Goal: Task Accomplishment & Management: Complete application form

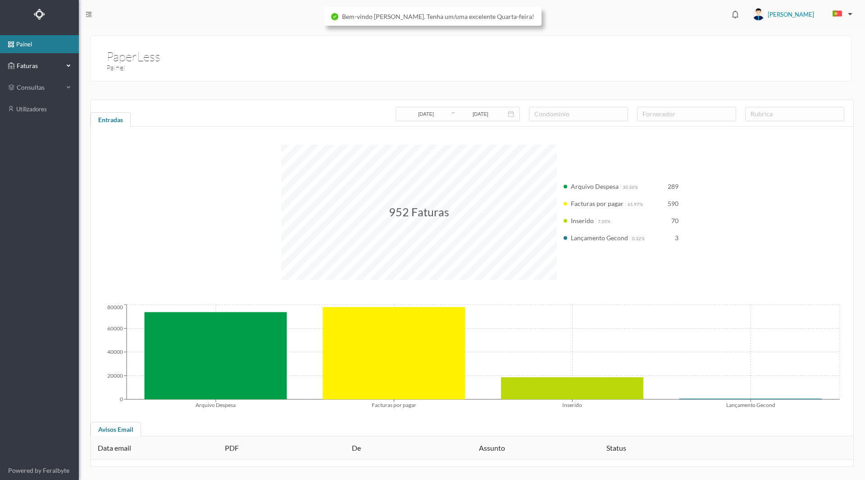
click at [27, 71] on div "Faturas" at bounding box center [35, 66] width 55 height 18
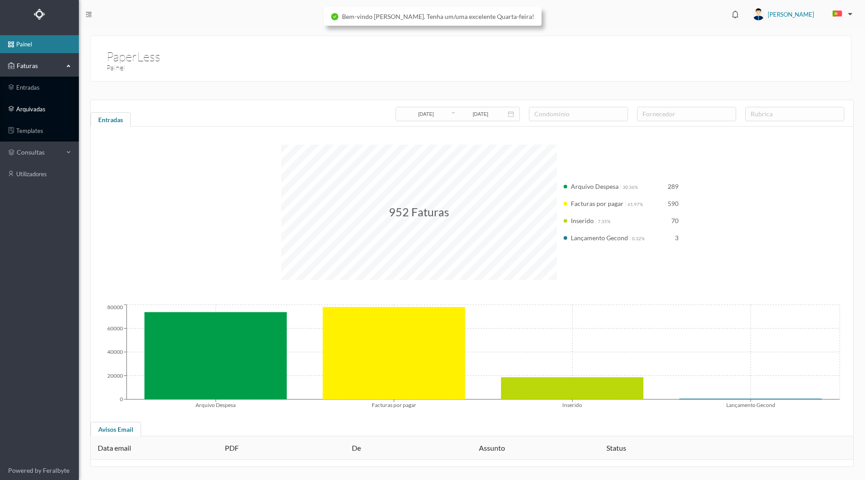
click at [27, 108] on link "arquivadas" at bounding box center [39, 109] width 79 height 18
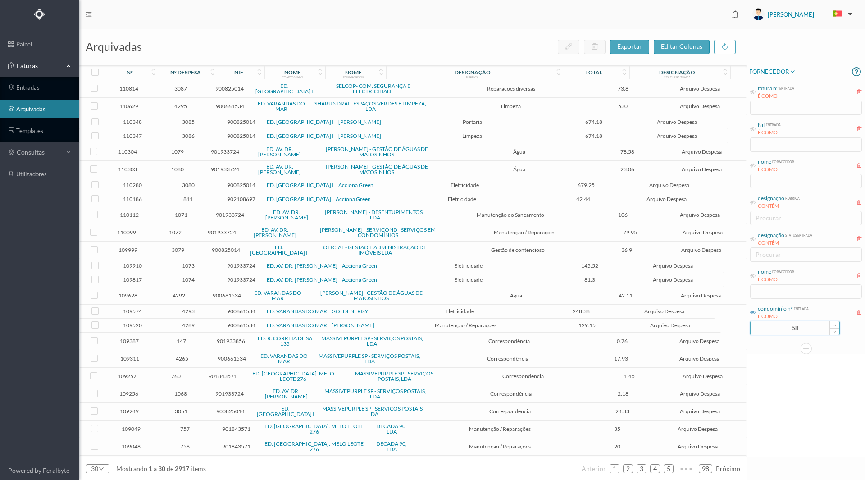
click at [780, 332] on input "58" at bounding box center [794, 328] width 89 height 14
drag, startPoint x: 808, startPoint y: 331, endPoint x: 828, endPoint y: 331, distance: 19.8
click at [828, 331] on div "58" at bounding box center [795, 328] width 90 height 14
type input "661"
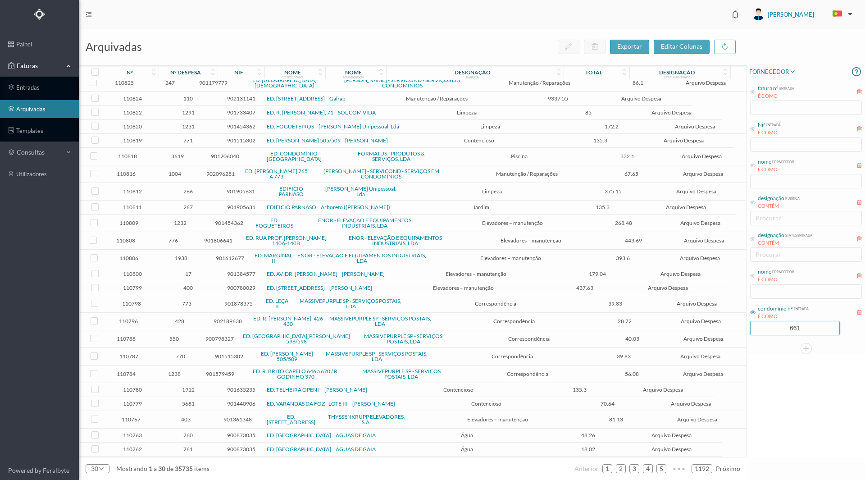
scroll to position [125, 0]
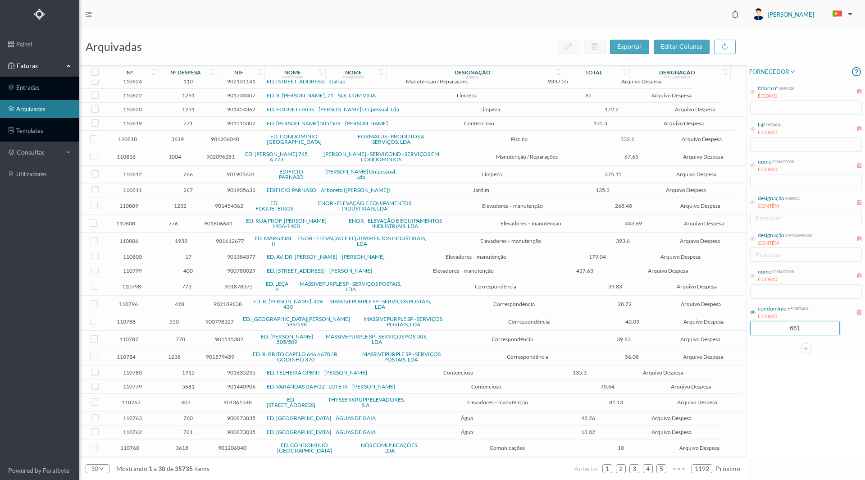
click at [769, 374] on div "FORNECEDOR fatura nº entrada É COMO Nif entrada É COMO nome fornecedor É COMO d…" at bounding box center [806, 261] width 118 height 392
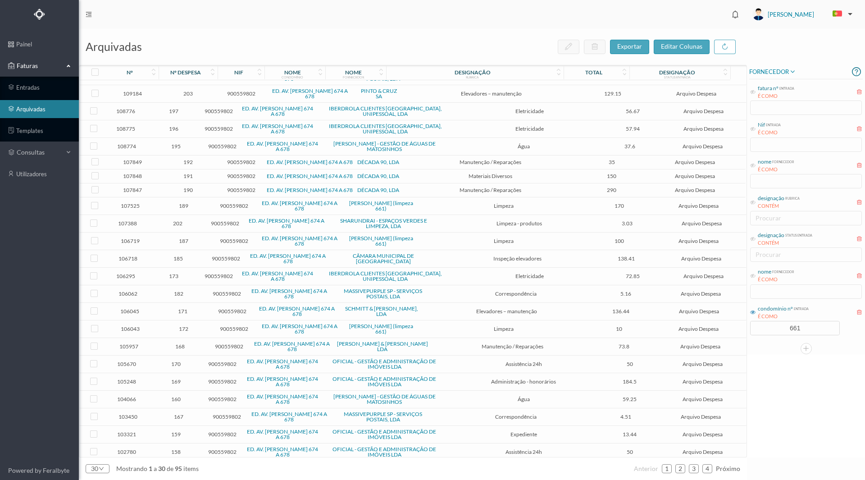
scroll to position [90, 0]
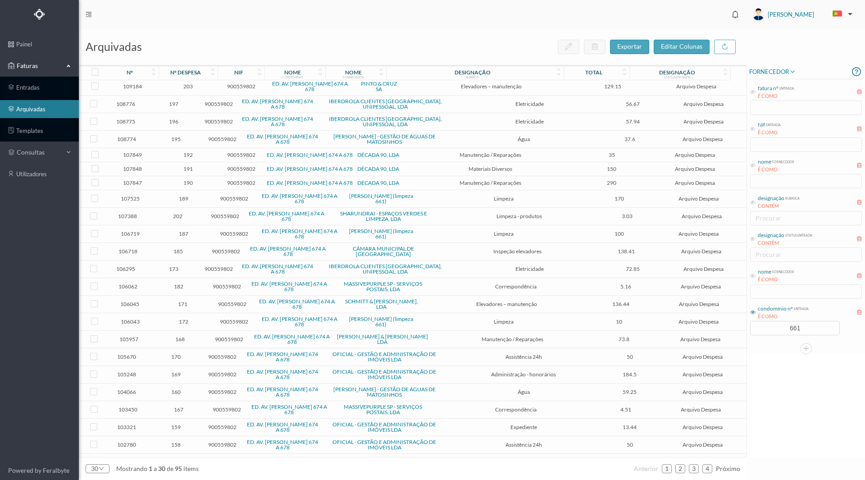
click at [190, 181] on span "190" at bounding box center [188, 182] width 54 height 7
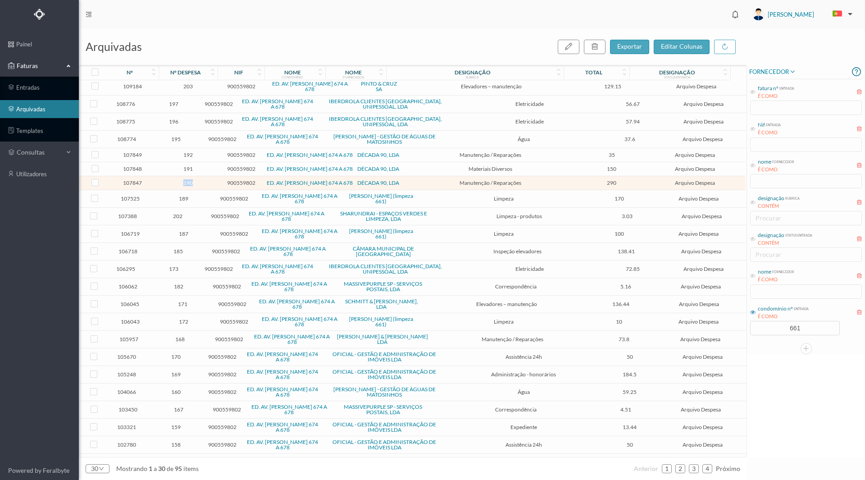
click at [190, 181] on span "190" at bounding box center [188, 182] width 54 height 7
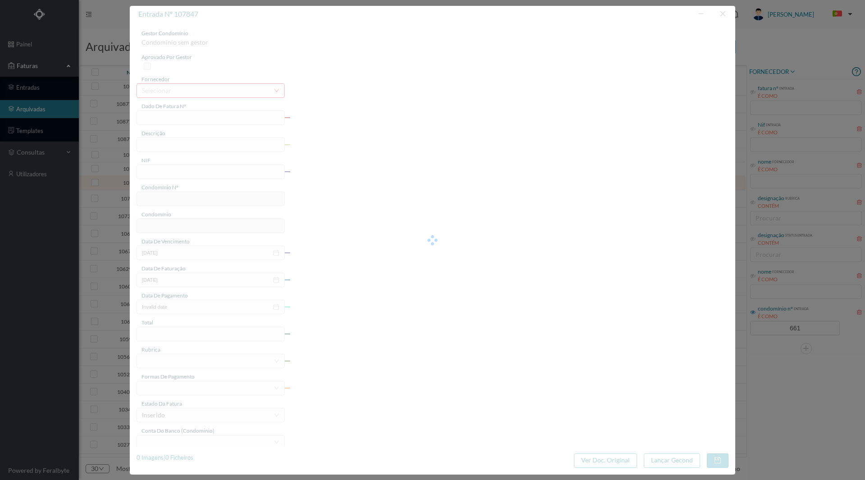
type input "FT 2025A1/911"
type input "Colocação de tetrapular e subst. fechadura e canhão casa das máquinas"
type input "900559802"
type input "[DATE]"
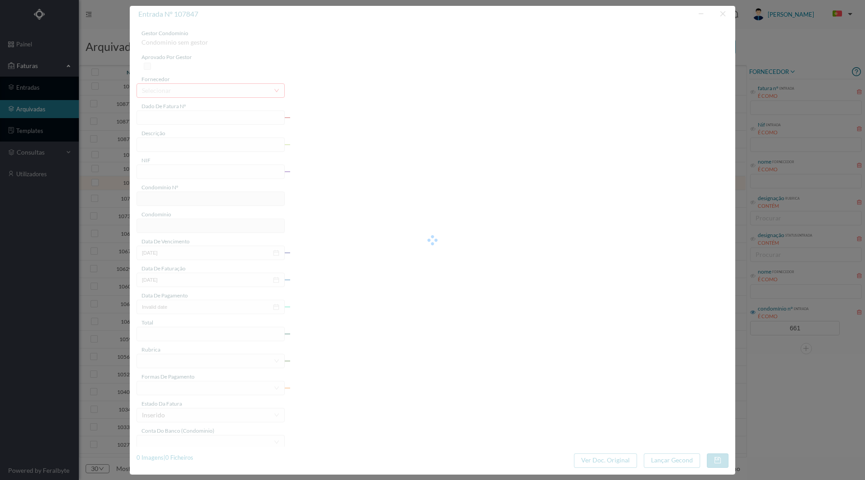
type input "[DATE]"
type input "290.00"
type input "661"
type input "ED. AV. [PERSON_NAME] 674 A 678"
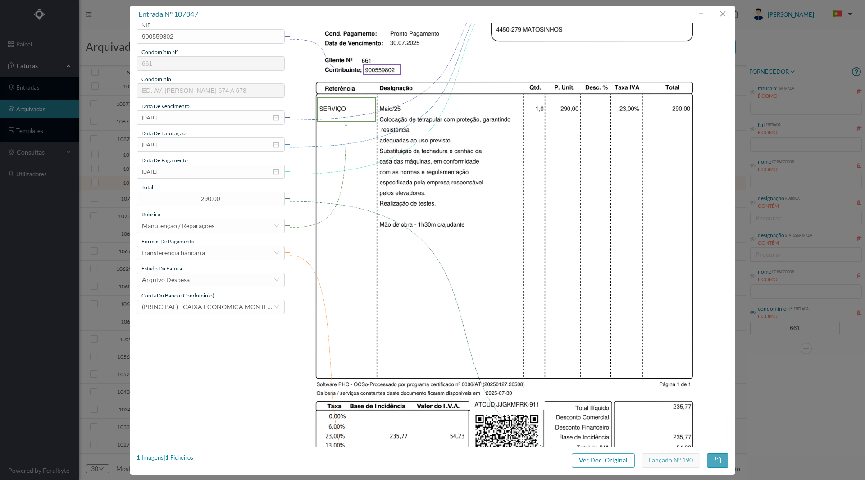
scroll to position [207, 0]
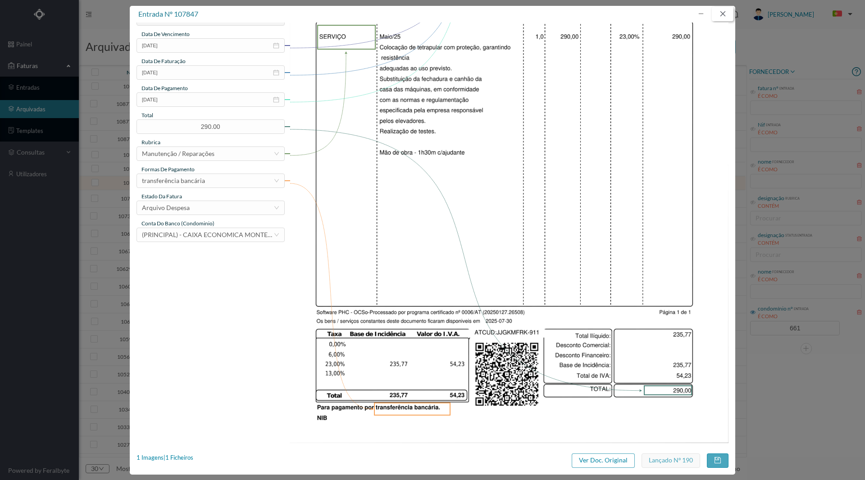
click at [721, 16] on button "button" at bounding box center [723, 14] width 22 height 14
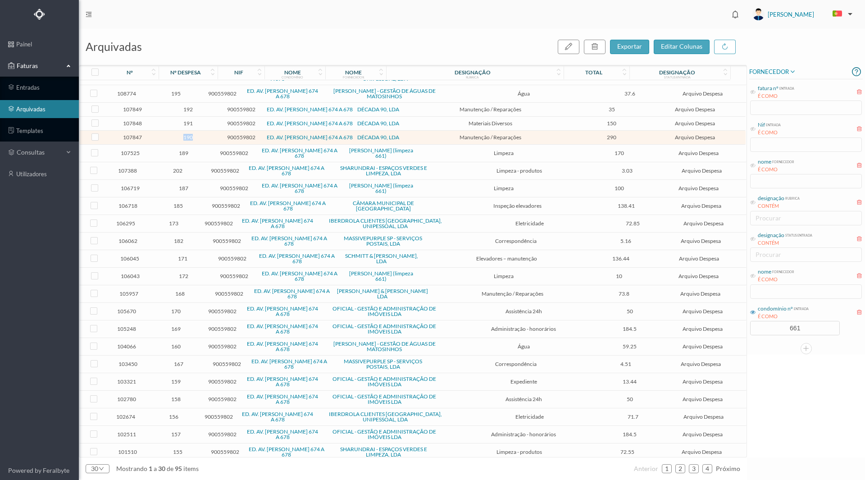
scroll to position [136, 0]
click at [680, 469] on link "2" at bounding box center [680, 469] width 9 height 14
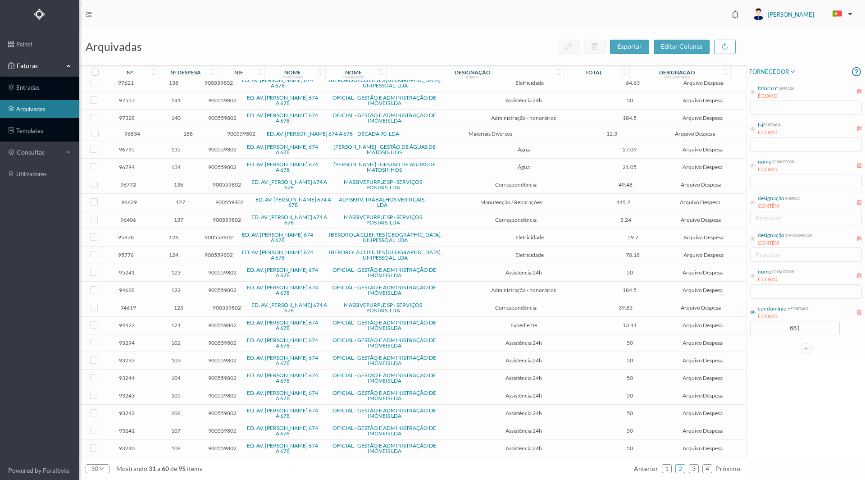
scroll to position [147, 0]
click at [694, 468] on link "3" at bounding box center [693, 469] width 9 height 14
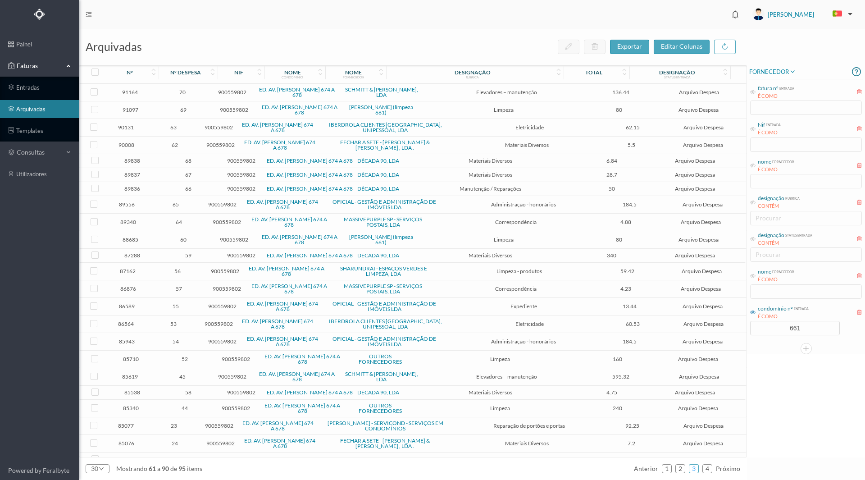
scroll to position [129, 0]
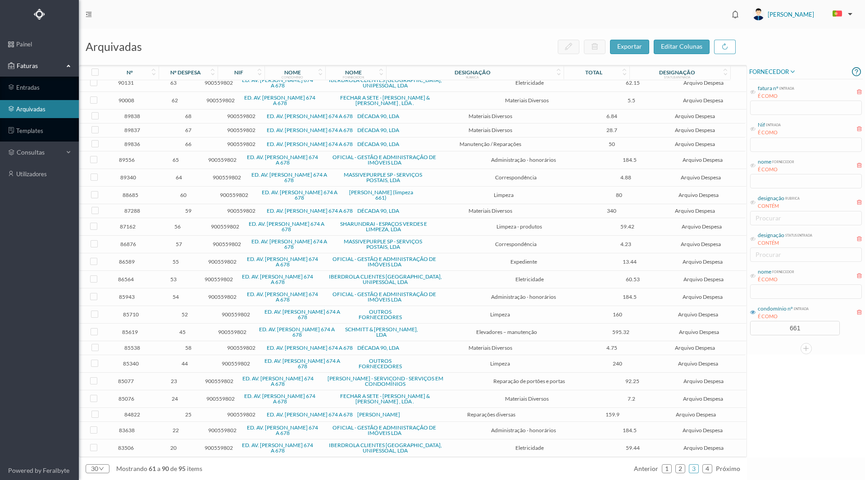
click at [187, 209] on span "59" at bounding box center [188, 210] width 54 height 7
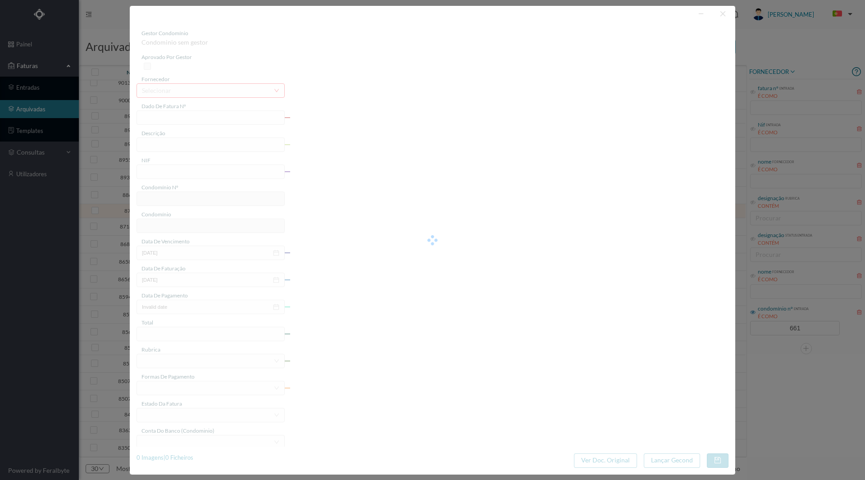
type input "FT 2024A1/1415"
type input "Material eléctrico"
type input "900559802"
type input "[DATE]"
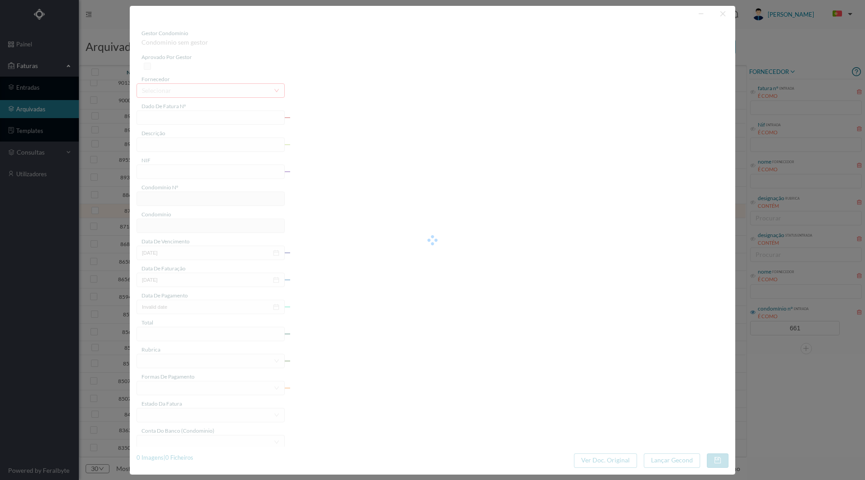
type input "[DATE]"
type input "340.00"
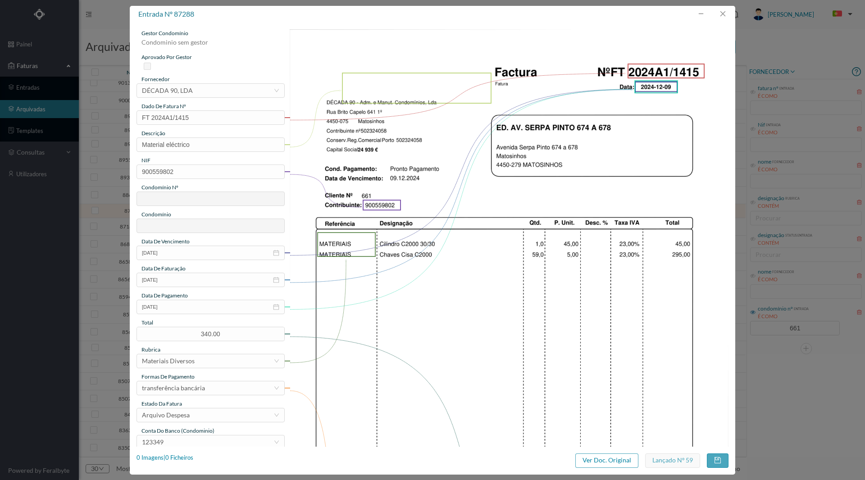
type input "661"
type input "ED. AV. [PERSON_NAME] 674 A 678"
click at [170, 458] on div "1 Imagens | 1 Ficheiros" at bounding box center [164, 457] width 57 height 9
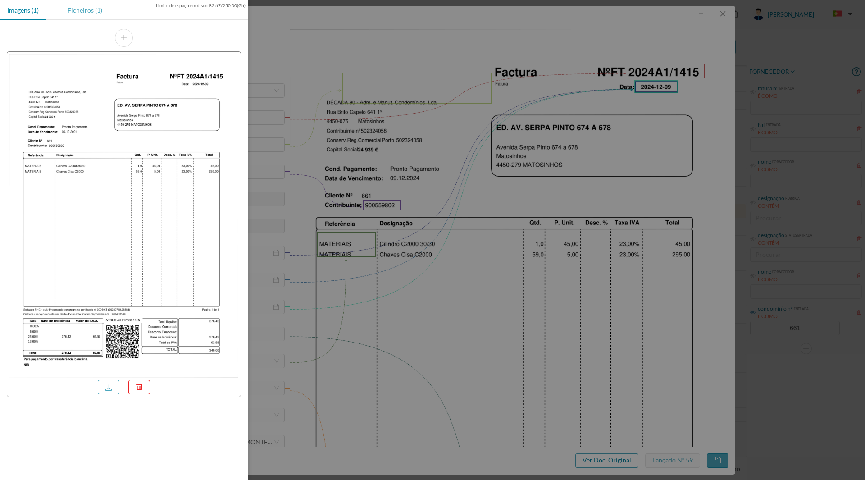
click at [79, 12] on div "Ficheiros (1)" at bounding box center [84, 10] width 49 height 20
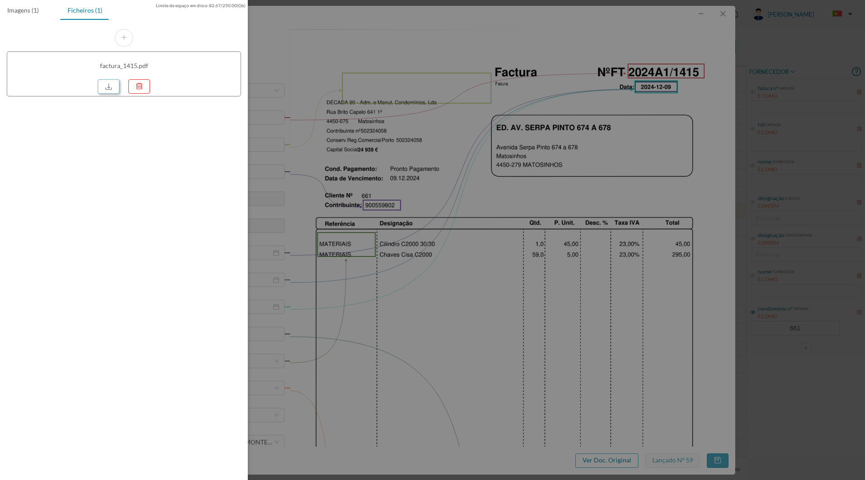
click at [111, 90] on link at bounding box center [109, 86] width 22 height 14
click at [560, 259] on div at bounding box center [432, 240] width 865 height 480
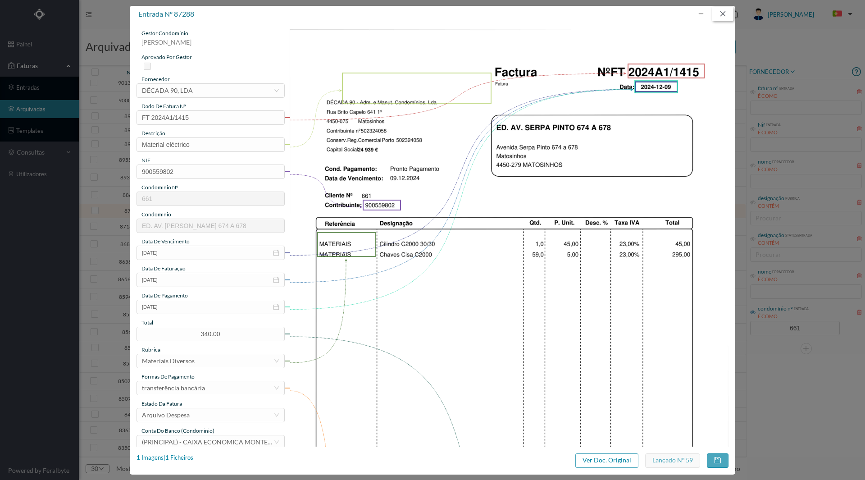
click at [724, 14] on button "button" at bounding box center [723, 14] width 22 height 14
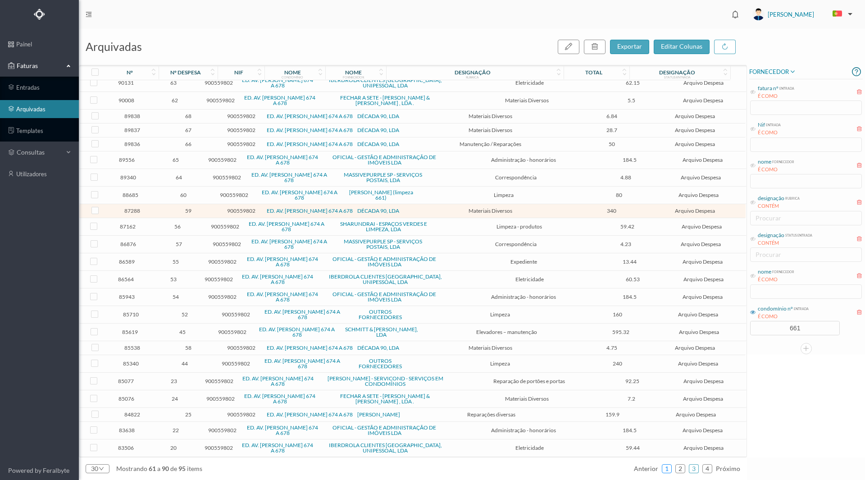
drag, startPoint x: 668, startPoint y: 469, endPoint x: 664, endPoint y: 462, distance: 8.1
click at [668, 469] on link "1" at bounding box center [666, 469] width 9 height 14
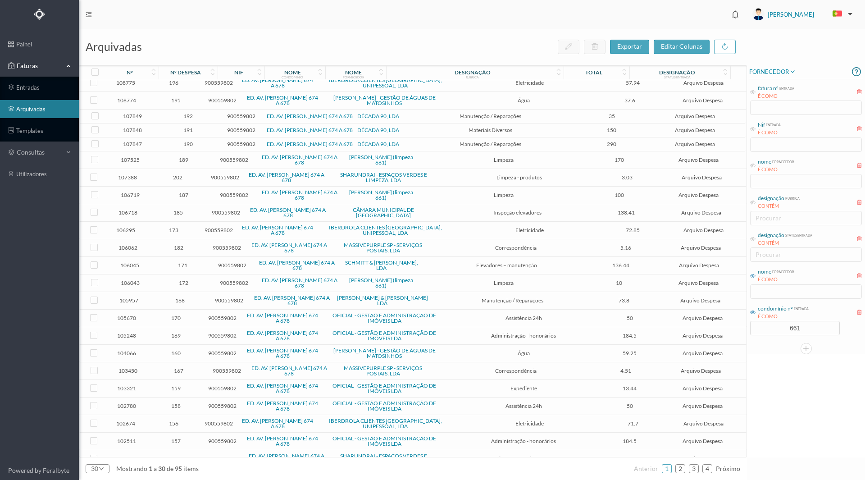
click at [751, 276] on icon at bounding box center [752, 275] width 5 height 5
click at [764, 290] on input "text" at bounding box center [806, 291] width 112 height 14
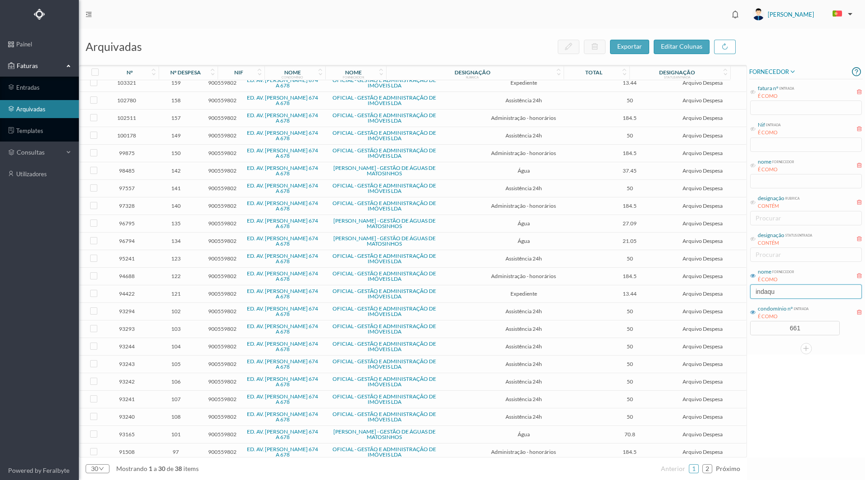
scroll to position [0, 0]
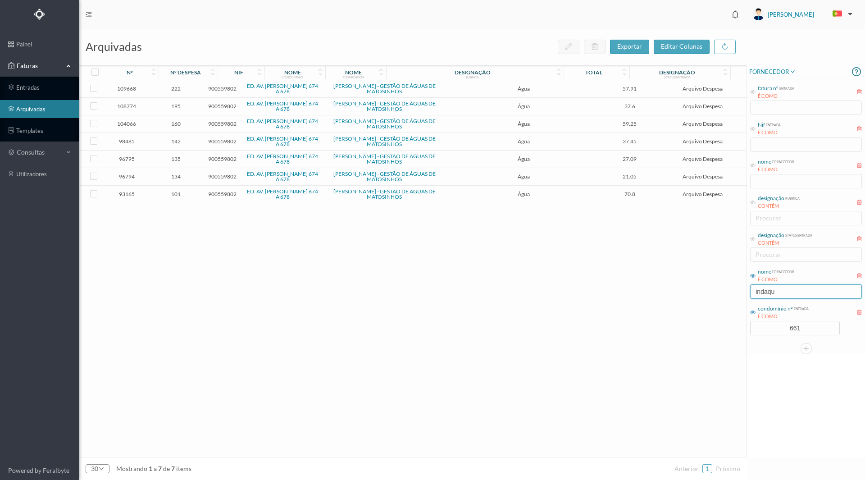
type input "indaqu"
click at [177, 195] on span "101" at bounding box center [175, 194] width 47 height 7
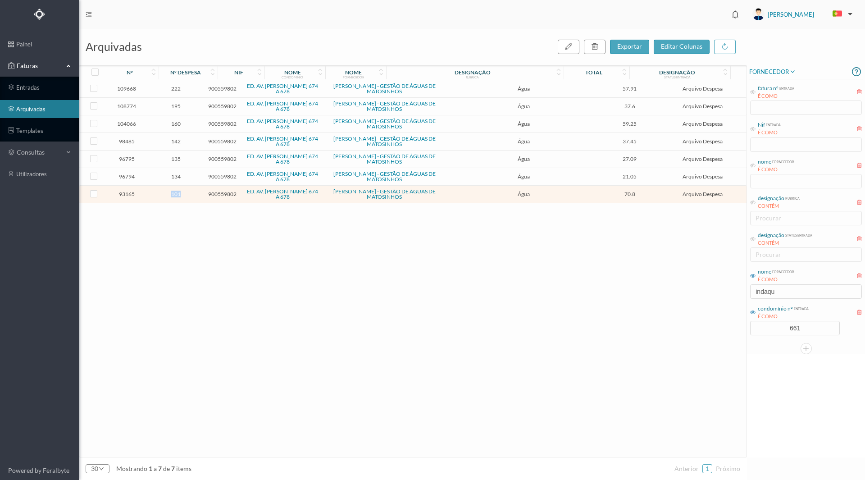
click at [177, 195] on span "101" at bounding box center [175, 194] width 47 height 7
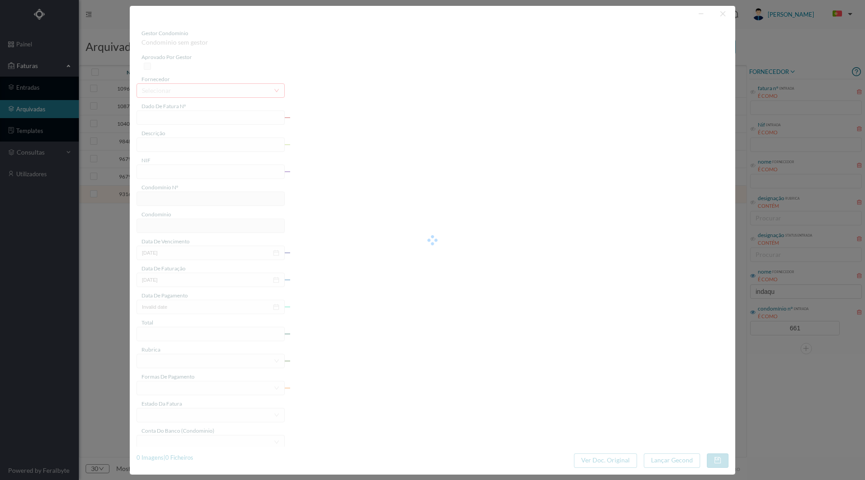
type input "FA K4025FA/10079854"
type input "Período de faturação: [DATE] a [DATE]"
type input "900559802"
type input "[DATE]"
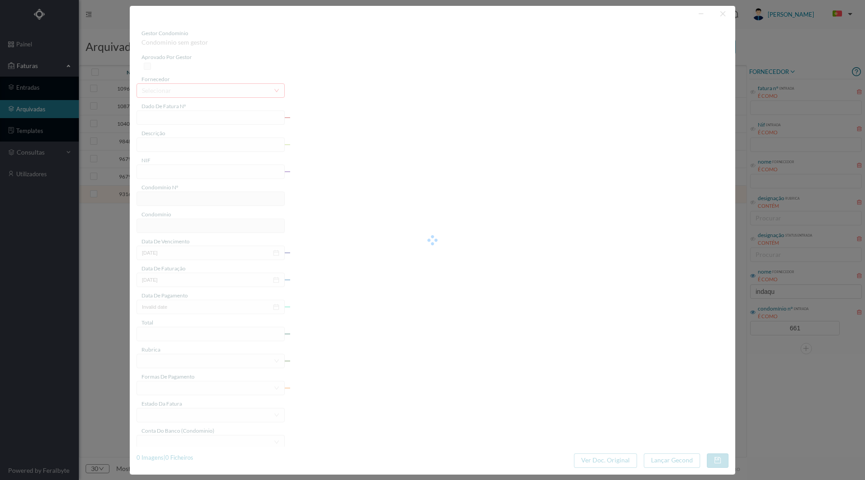
type input "[DATE]"
type input "70.80"
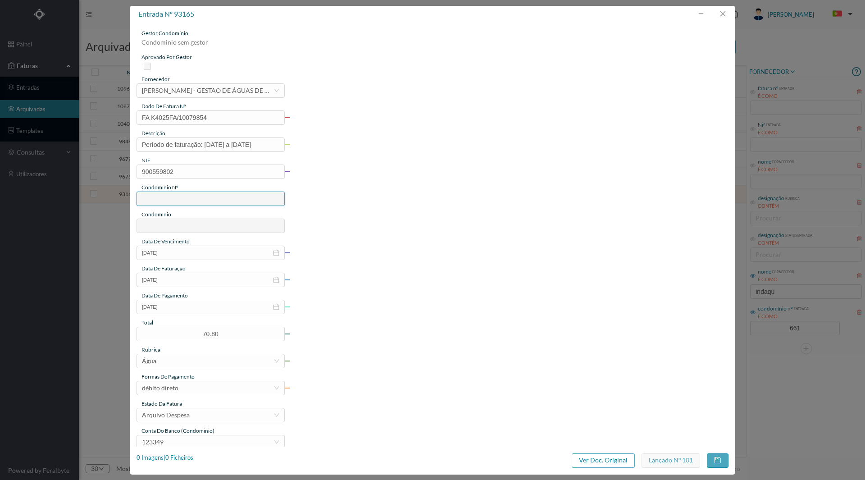
type input "661"
type input "ED. AV. [PERSON_NAME] 674 A 678"
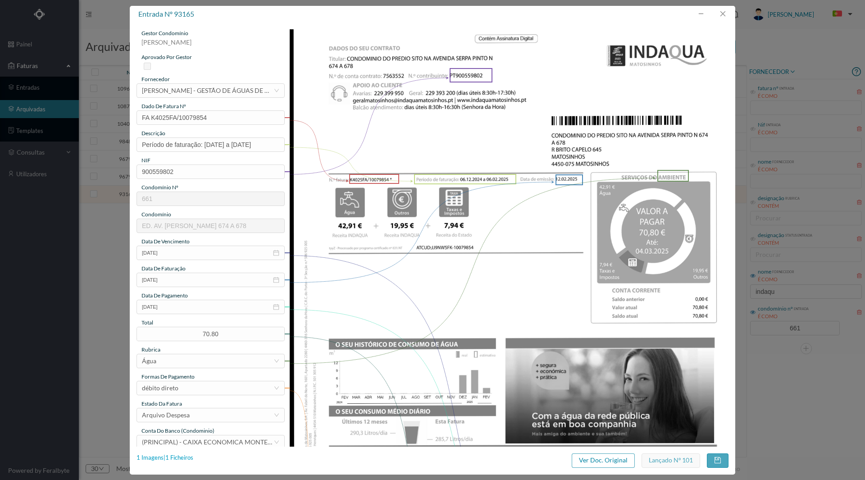
click at [181, 457] on div "1 Imagens | 1 Ficheiros" at bounding box center [164, 457] width 57 height 9
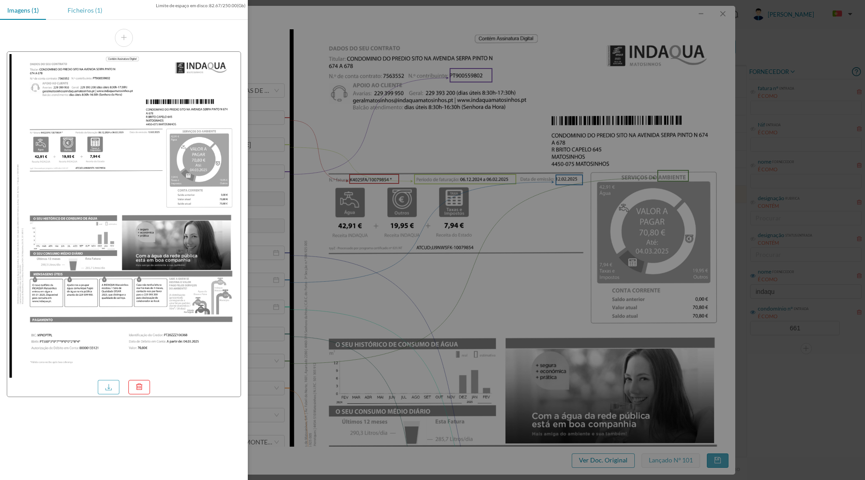
click at [84, 11] on div "Ficheiros (1)" at bounding box center [84, 10] width 49 height 20
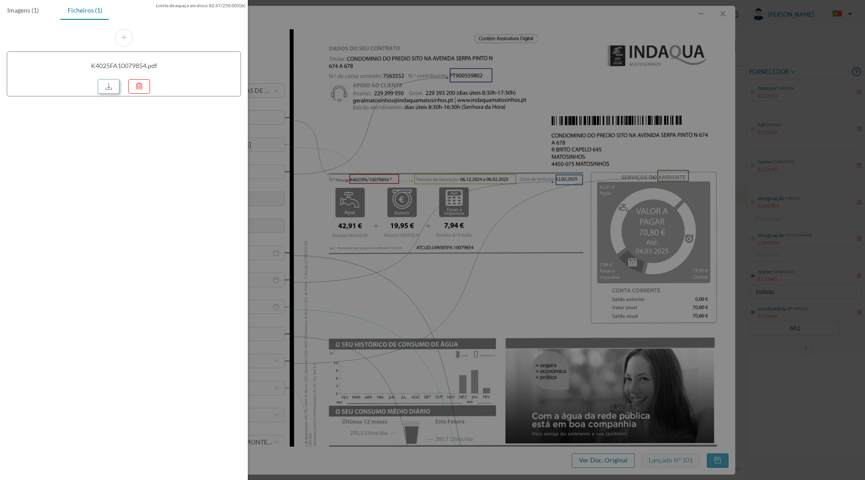
click at [114, 89] on link at bounding box center [109, 86] width 22 height 14
click at [556, 128] on div at bounding box center [432, 240] width 865 height 480
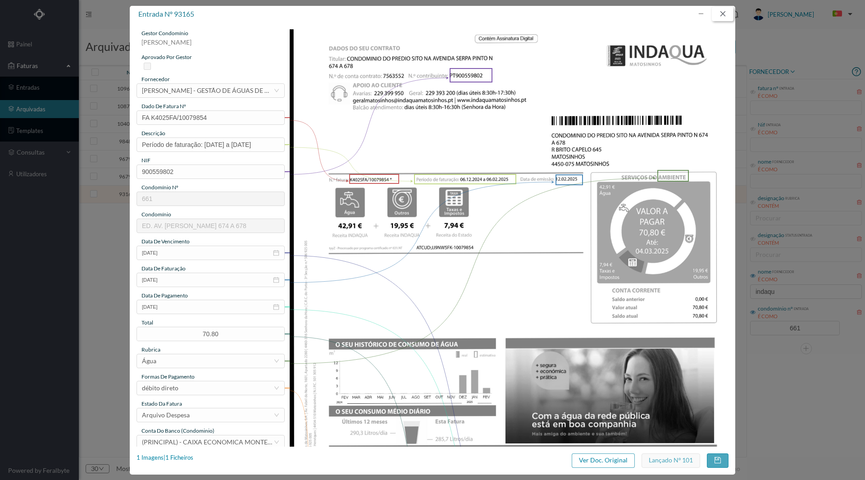
click at [721, 12] on button "button" at bounding box center [723, 14] width 22 height 14
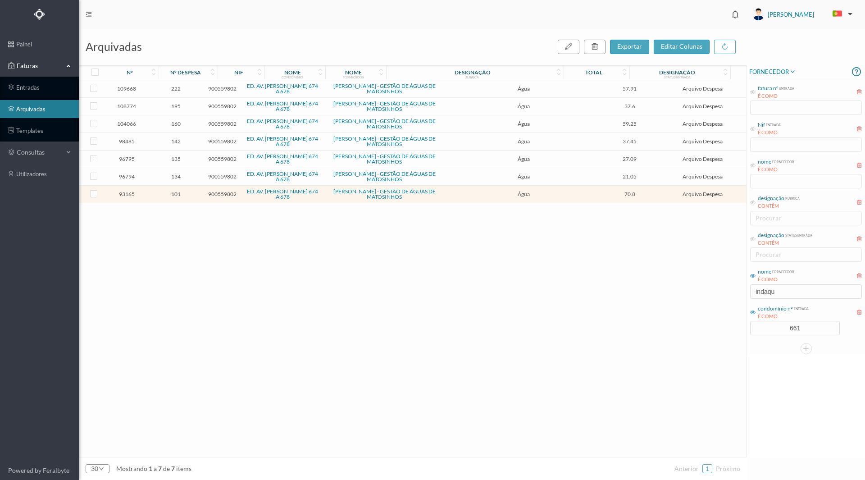
click at [174, 175] on span "134" at bounding box center [175, 176] width 47 height 7
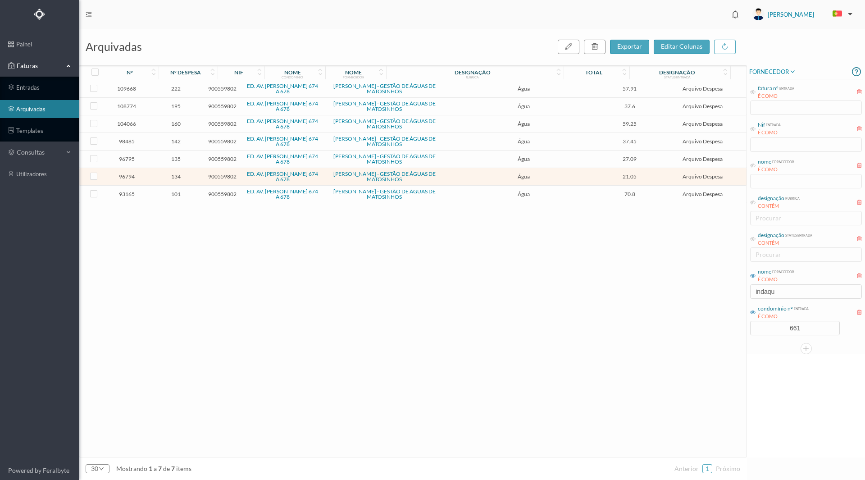
click at [174, 176] on span "134" at bounding box center [175, 176] width 47 height 7
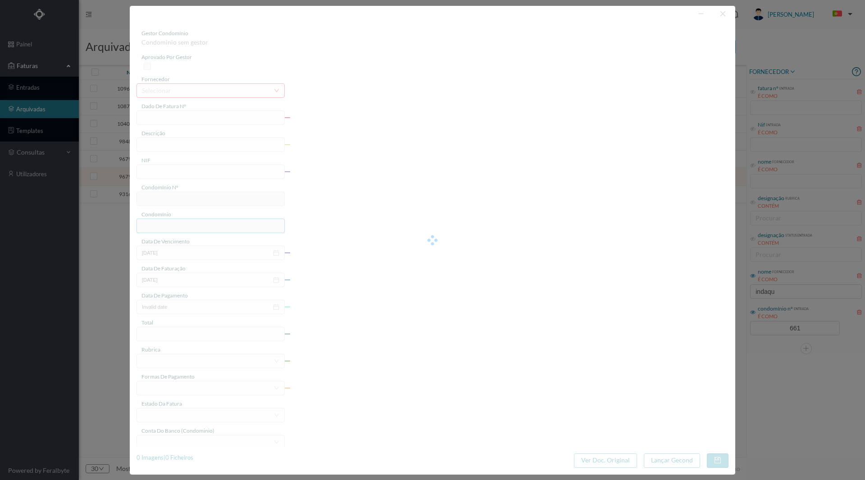
type input "FA K4024FA/10583346"
type input "Periodo de faturação: [DATE] a [DATE]"
type input "900559802"
type input "[DATE]"
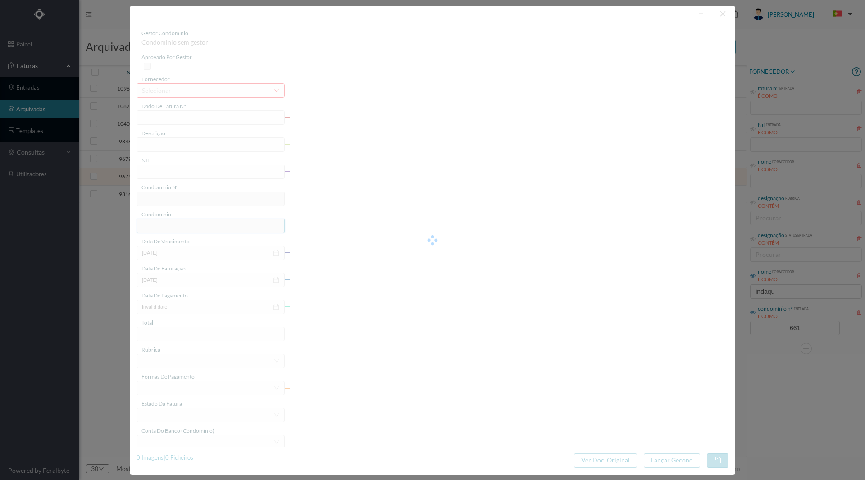
type input "[DATE]"
type input "21.05"
type input "661"
type input "ED. AV. [PERSON_NAME] 674 A 678"
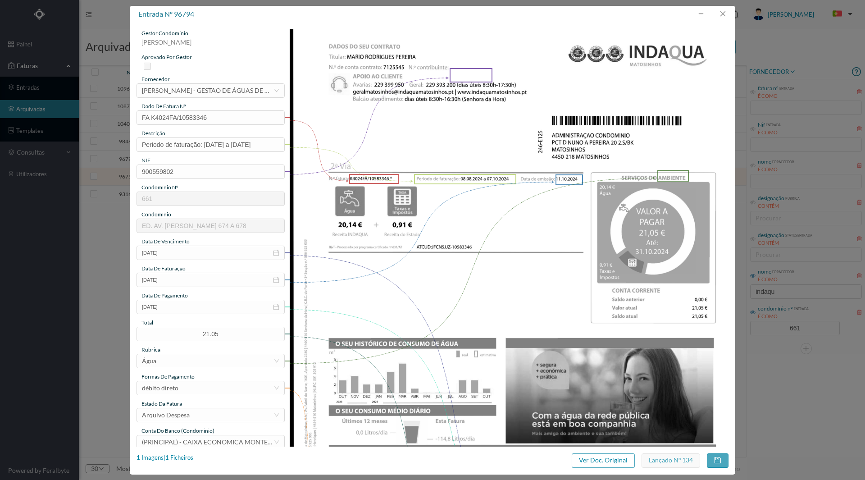
drag, startPoint x: 414, startPoint y: 231, endPoint x: 203, endPoint y: 407, distance: 275.3
click at [295, 349] on img at bounding box center [509, 339] width 439 height 620
click at [177, 455] on div "1 Imagens | 1 Ficheiros" at bounding box center [164, 457] width 57 height 9
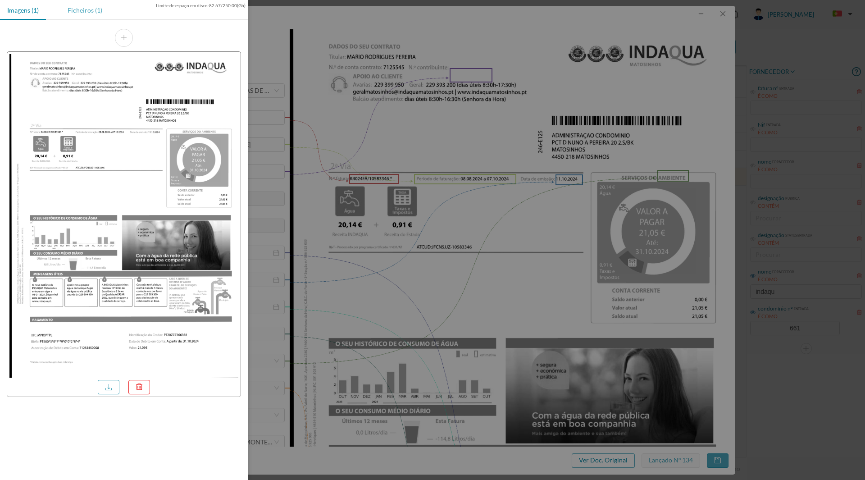
click at [86, 15] on div "Ficheiros (1)" at bounding box center [84, 10] width 49 height 20
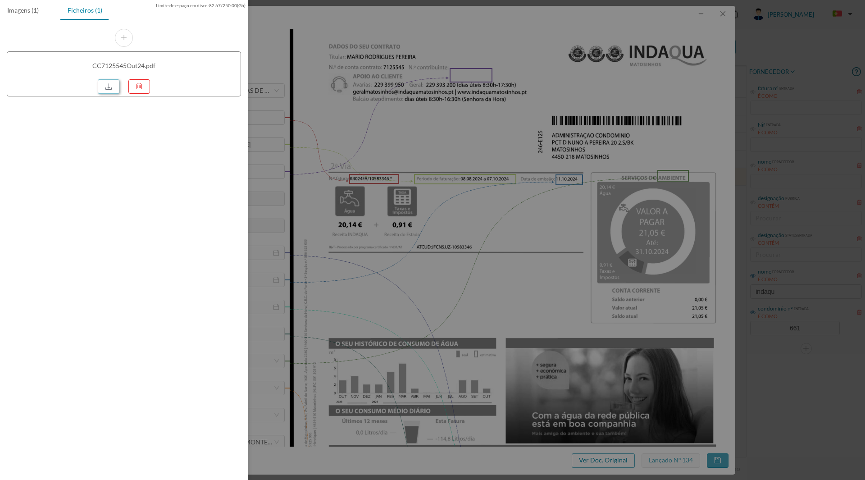
click at [115, 80] on link at bounding box center [109, 86] width 22 height 14
drag, startPoint x: 595, startPoint y: 160, endPoint x: 671, endPoint y: 120, distance: 85.2
click at [595, 160] on div at bounding box center [432, 240] width 865 height 480
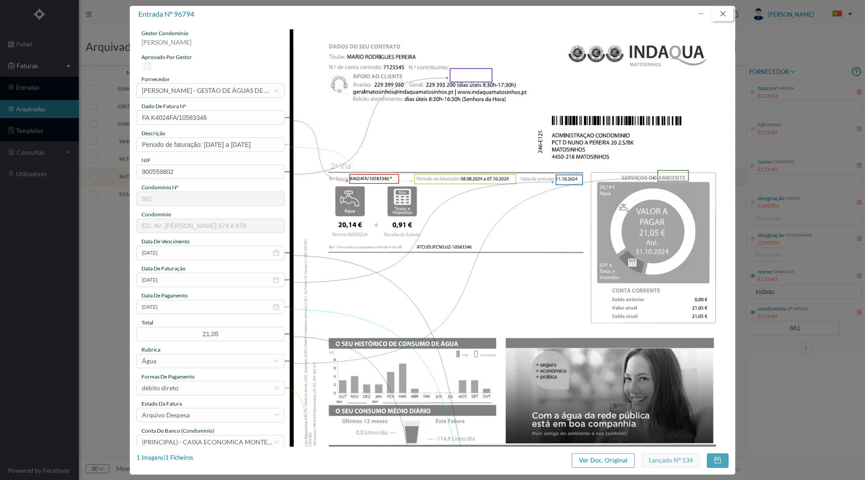
click at [722, 13] on button "button" at bounding box center [723, 14] width 22 height 14
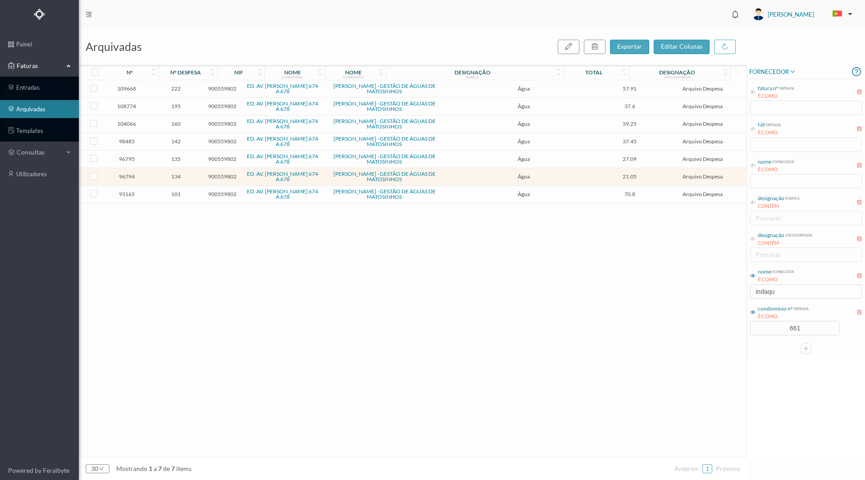
click at [175, 142] on span "142" at bounding box center [175, 141] width 47 height 7
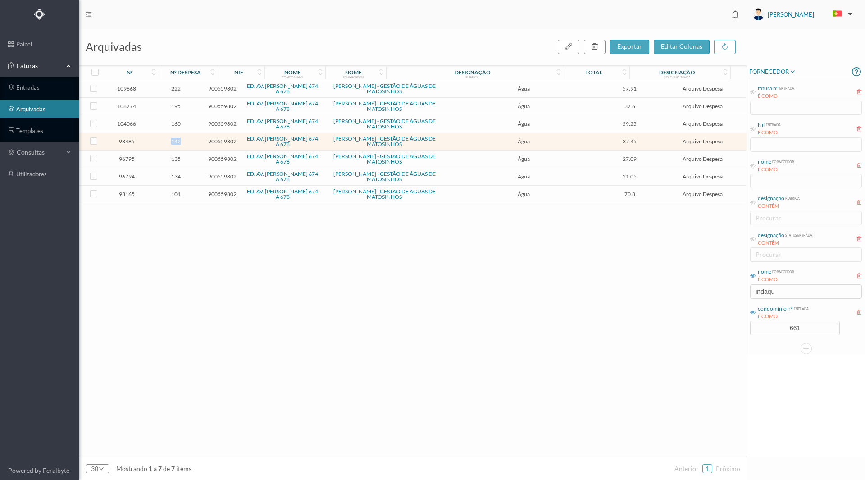
click at [175, 142] on span "142" at bounding box center [175, 141] width 47 height 7
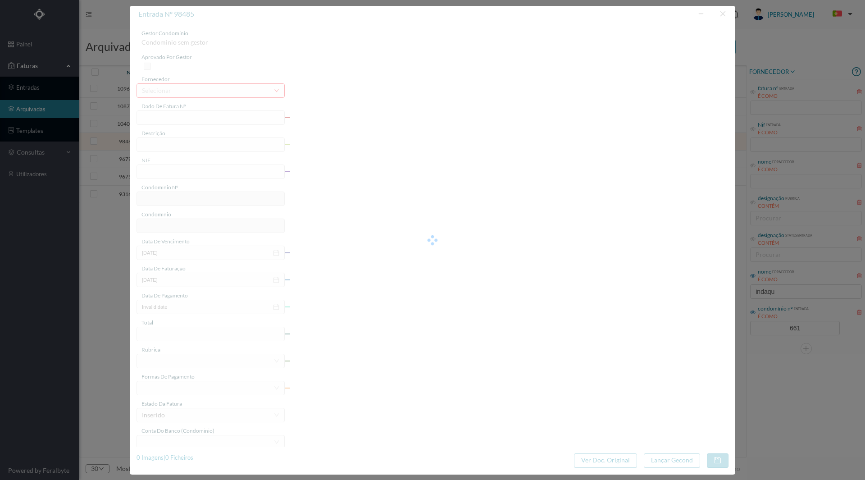
type input "FA K4025FA/10205654"
type input "Período de faturação: [DATE] a [DATE]"
type input "900559802"
type input "[DATE]"
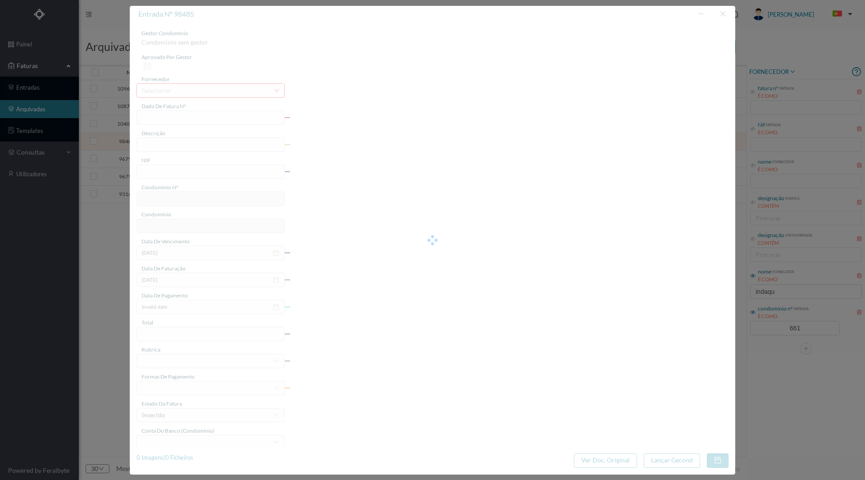
type input "[DATE]"
type input "37.45"
type input "661"
type input "ED. AV. [PERSON_NAME] 674 A 678"
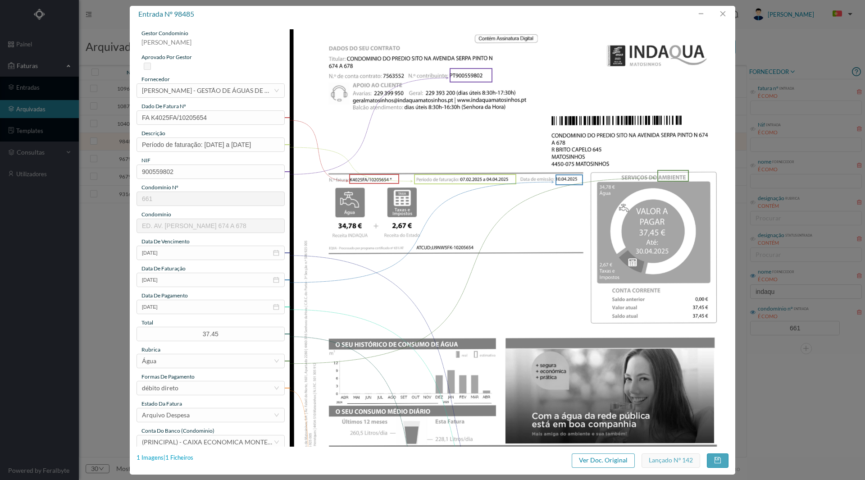
click at [183, 456] on div "1 Imagens | 1 Ficheiros" at bounding box center [164, 457] width 57 height 9
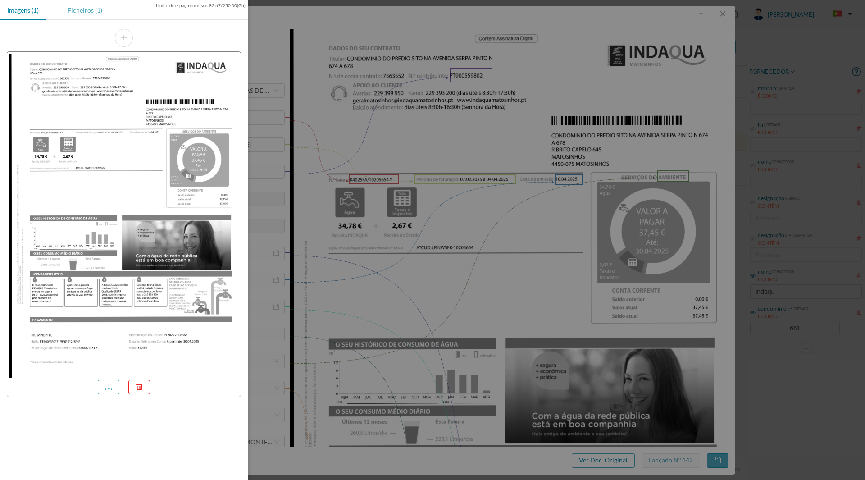
click at [86, 12] on div "Ficheiros (1)" at bounding box center [84, 10] width 49 height 20
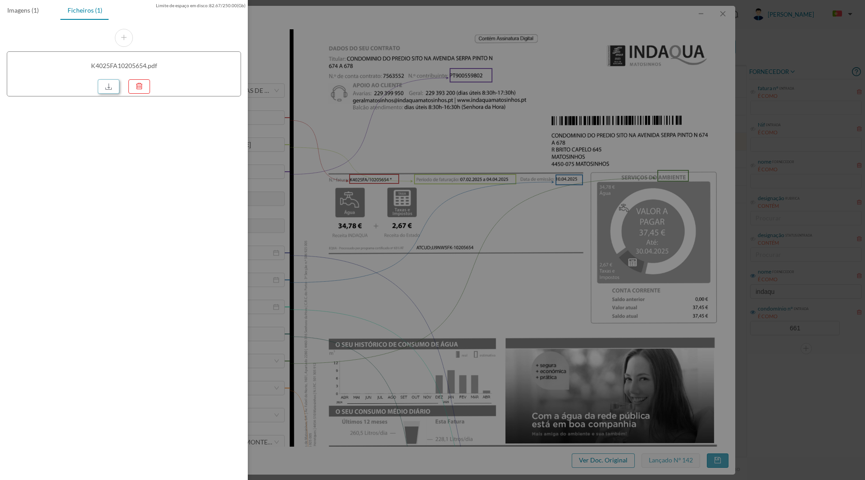
click at [114, 86] on link at bounding box center [109, 86] width 22 height 14
click at [555, 236] on div at bounding box center [432, 240] width 865 height 480
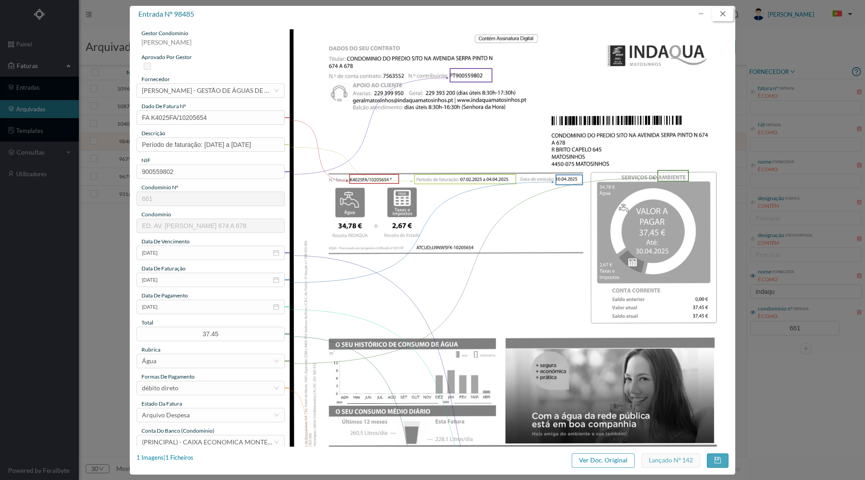
click at [718, 15] on button "button" at bounding box center [723, 14] width 22 height 14
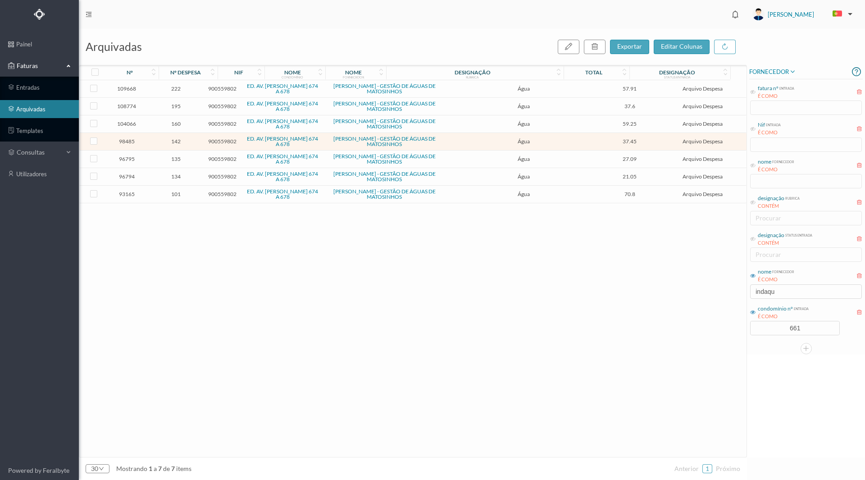
click at [178, 121] on span "160" at bounding box center [175, 123] width 47 height 7
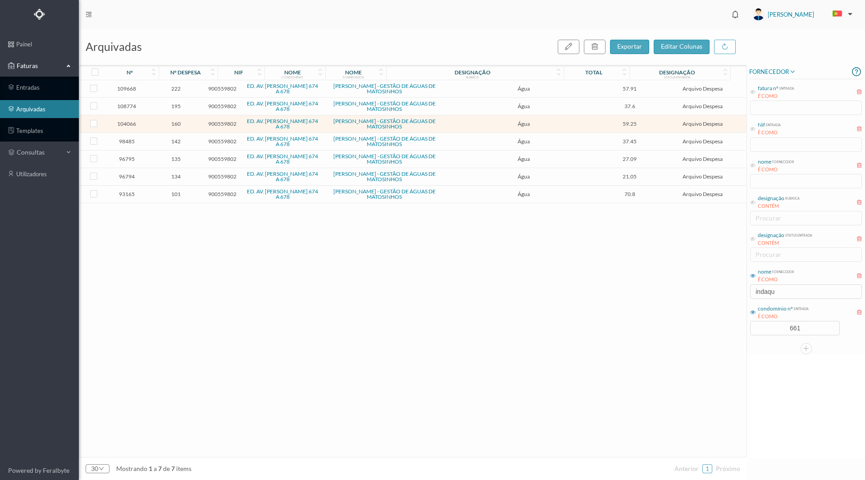
click at [178, 121] on span "160" at bounding box center [175, 123] width 47 height 7
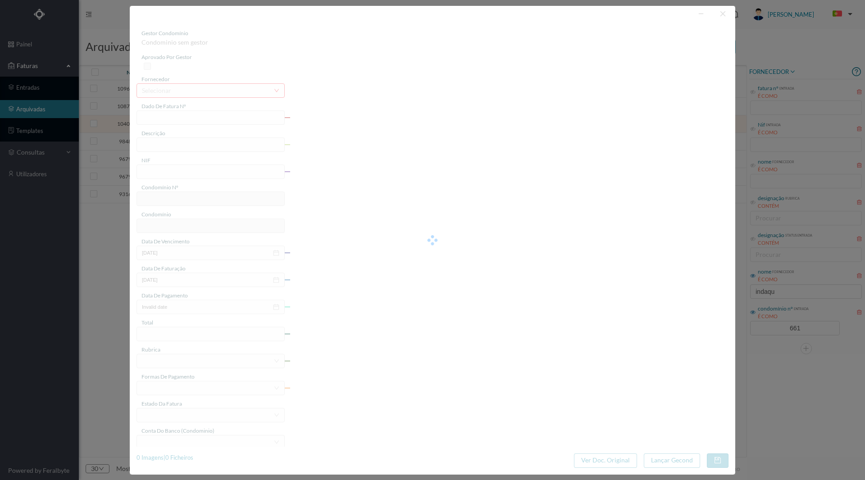
type input "FA K4025FA/10332657"
type input "678 TOTALIZADOR ([DATE] a [DATE] )"
type input "900559802"
type input "[DATE]"
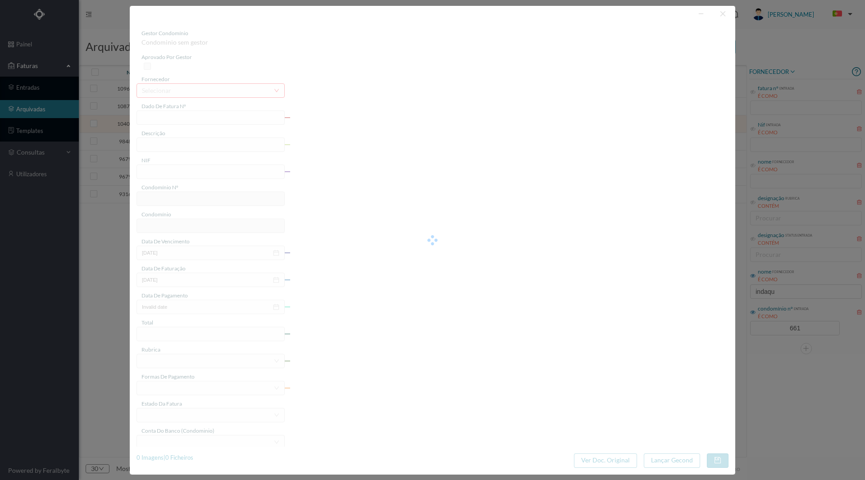
type input "[DATE]"
type input "59.25"
type input "661"
type input "ED. AV. [PERSON_NAME] 674 A 678"
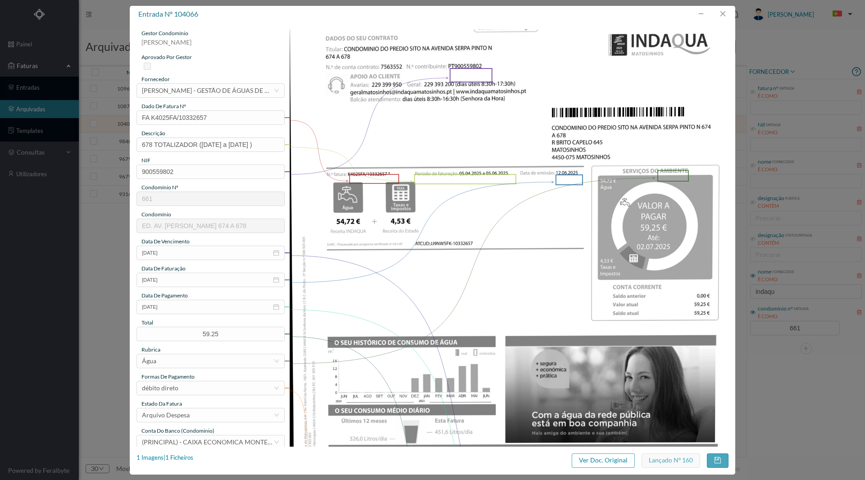
click at [174, 452] on div "entrada nº 104066 gestor condomínio [PERSON_NAME] aprovado por gestor fornecedo…" at bounding box center [432, 240] width 605 height 468
click at [175, 455] on div "1 Imagens | 1 Ficheiros" at bounding box center [164, 457] width 57 height 9
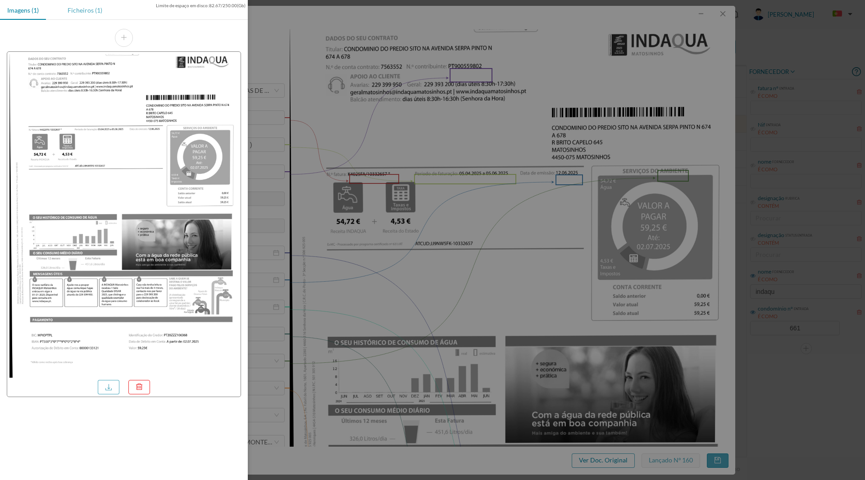
click at [83, 11] on div "Ficheiros (1)" at bounding box center [84, 10] width 49 height 20
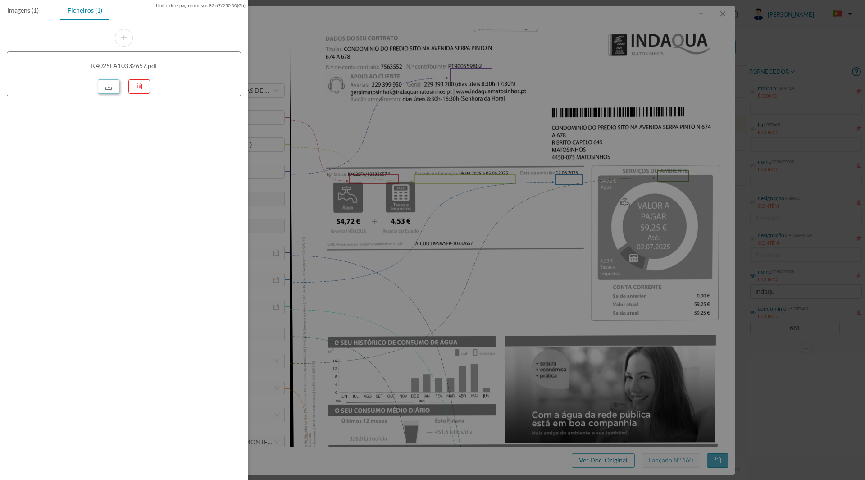
click at [102, 85] on link at bounding box center [109, 86] width 22 height 14
click at [501, 270] on div at bounding box center [432, 240] width 865 height 480
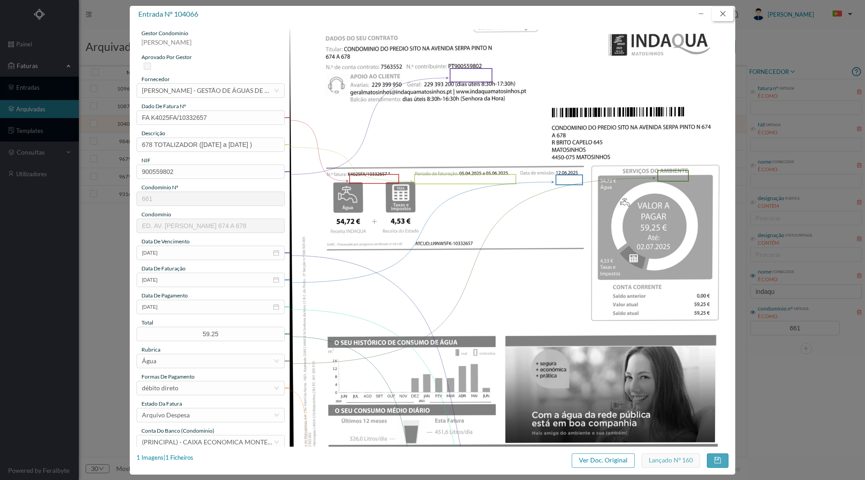
click at [721, 14] on button "button" at bounding box center [723, 14] width 22 height 14
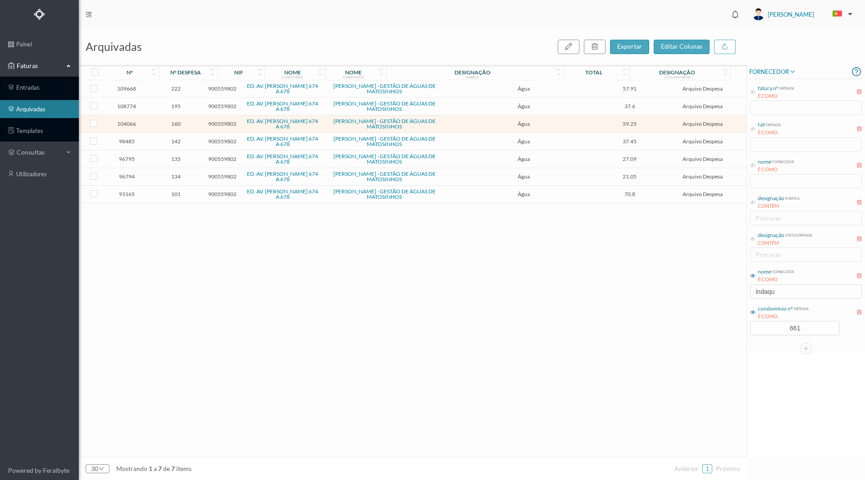
click at [177, 107] on span "195" at bounding box center [175, 106] width 47 height 7
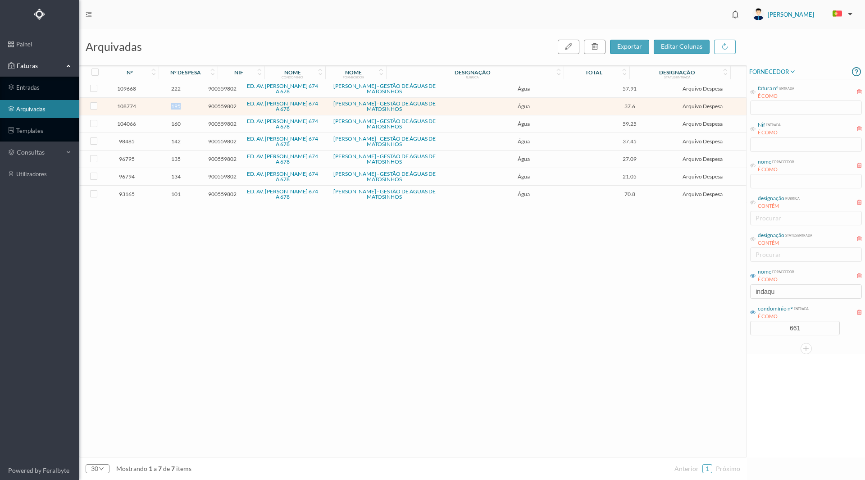
click at [177, 107] on span "195" at bounding box center [175, 106] width 47 height 7
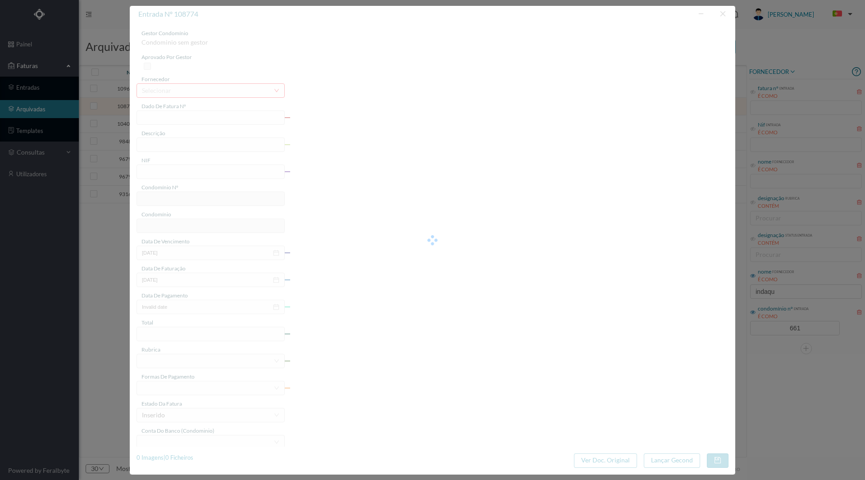
type input "FA K4024FA/10710440"
type input "periodo de faturação :[DATE] a [DATE]"
type input "900559802"
type input "[DATE]"
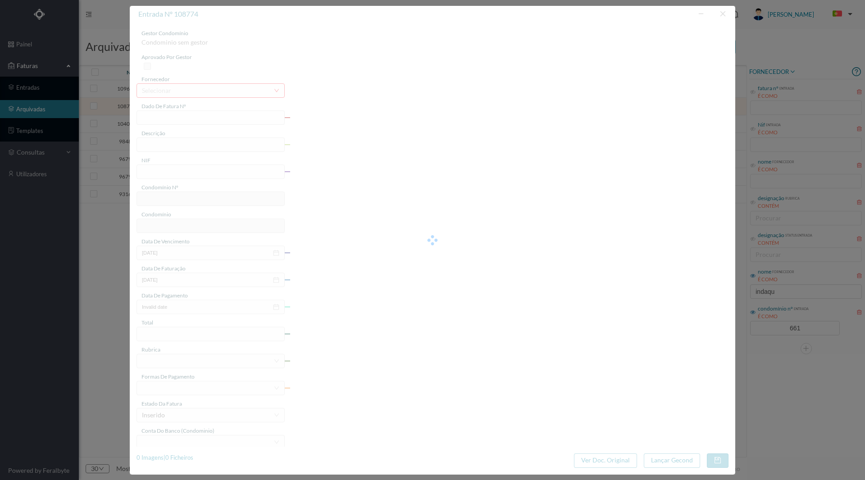
type input "[DATE]"
type input "37.60"
type input "661"
type input "ED. AV. [PERSON_NAME] 674 A 678"
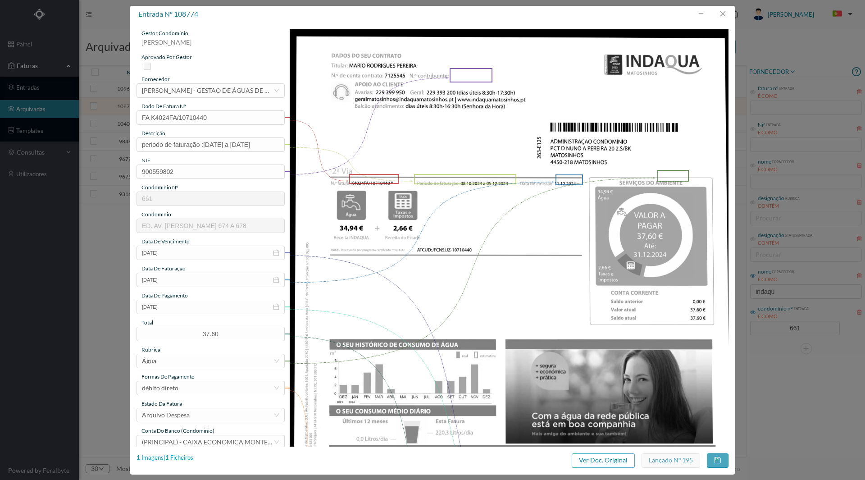
click at [188, 458] on div "1 Imagens | 1 Ficheiros" at bounding box center [164, 457] width 57 height 9
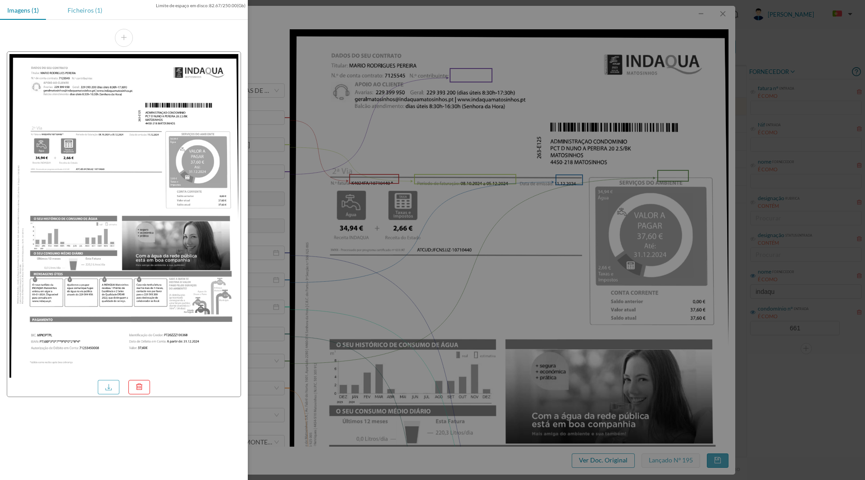
click at [94, 10] on div "Ficheiros (1)" at bounding box center [84, 10] width 49 height 20
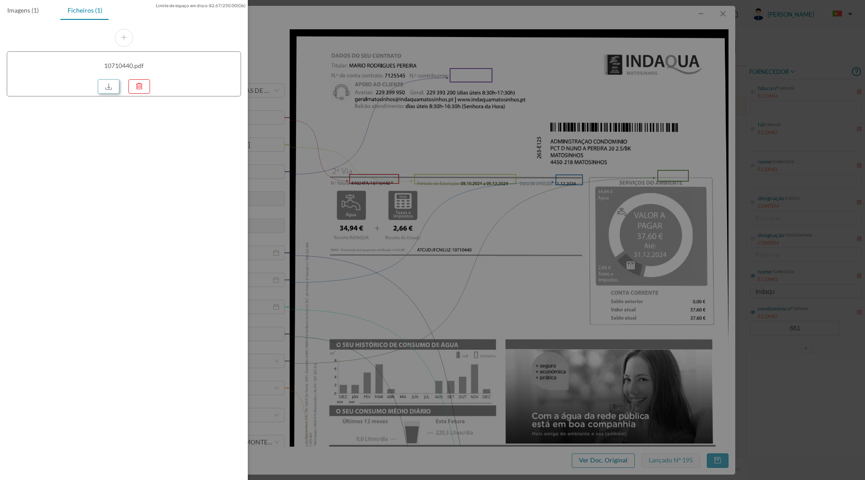
click at [118, 88] on link at bounding box center [109, 86] width 22 height 14
click at [585, 199] on div at bounding box center [432, 240] width 865 height 480
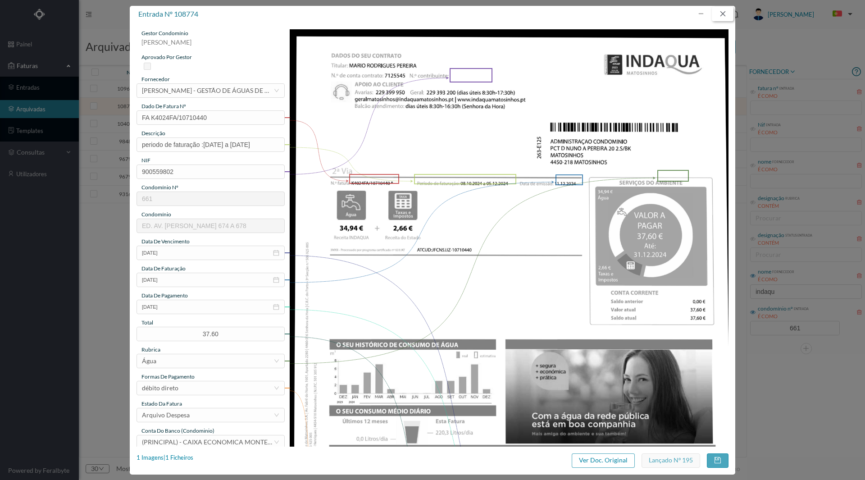
drag, startPoint x: 722, startPoint y: 12, endPoint x: 731, endPoint y: 23, distance: 14.4
click at [722, 16] on button "button" at bounding box center [723, 14] width 22 height 14
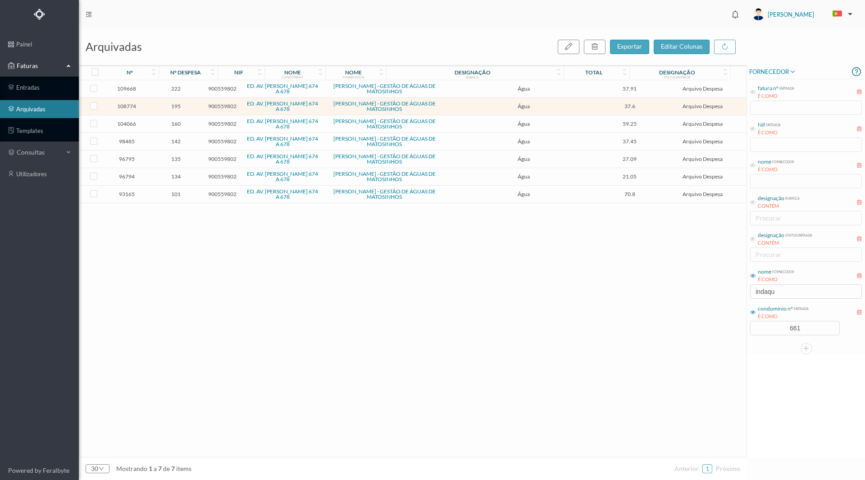
click at [175, 159] on span "135" at bounding box center [175, 158] width 47 height 7
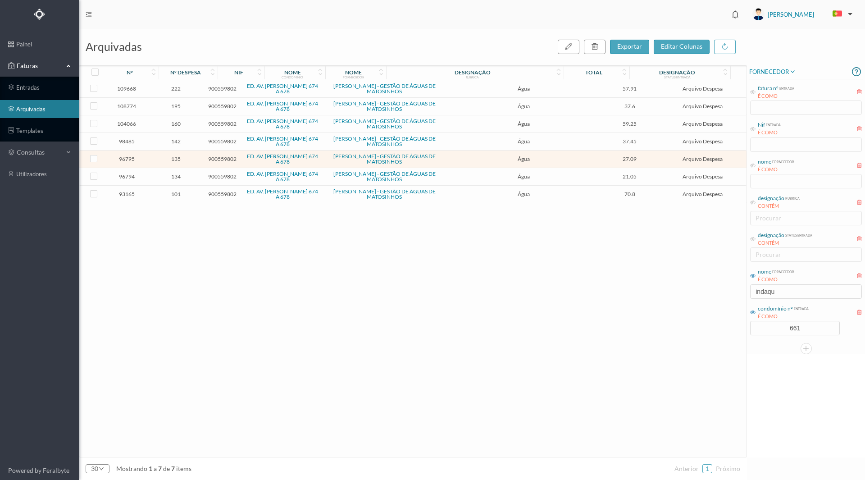
click at [175, 158] on span "135" at bounding box center [175, 158] width 47 height 7
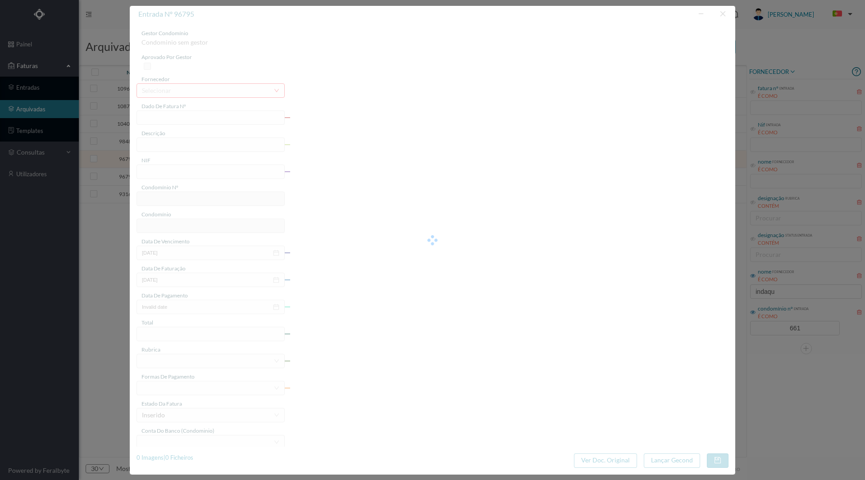
type input "FA K4024FA/10457365"
type input "faturação ([DATE] a [DATE])"
type input "900559802"
type input "[DATE]"
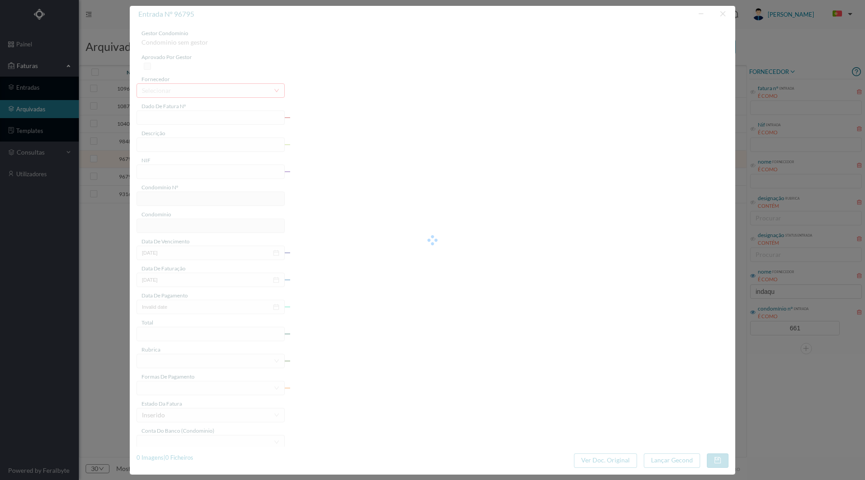
type input "[DATE]"
type input "27.09"
type input "661"
type input "ED. AV. [PERSON_NAME] 674 A 678"
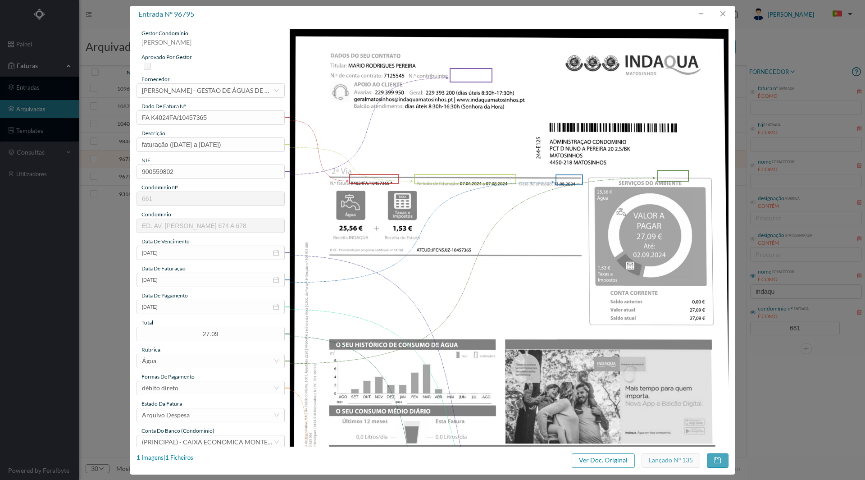
click at [385, 262] on img at bounding box center [509, 339] width 439 height 620
click at [180, 461] on div "1 Imagens | 1 Ficheiros" at bounding box center [164, 457] width 57 height 9
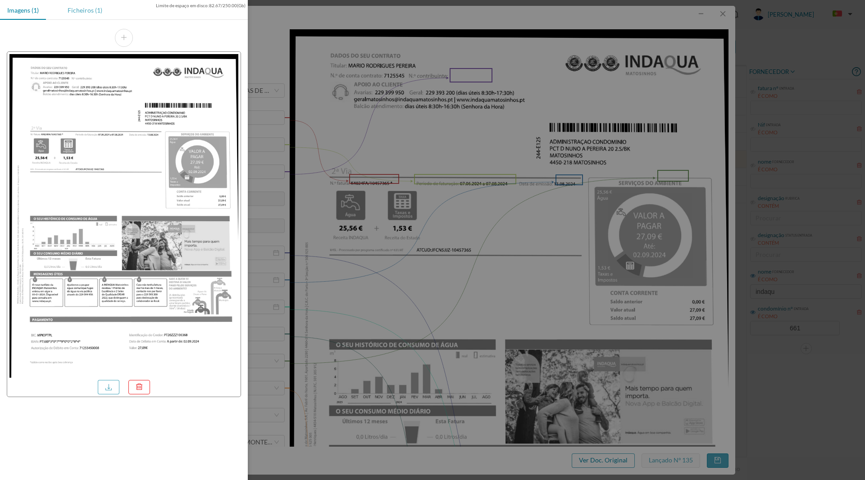
click at [96, 7] on div "Ficheiros (1)" at bounding box center [84, 10] width 49 height 20
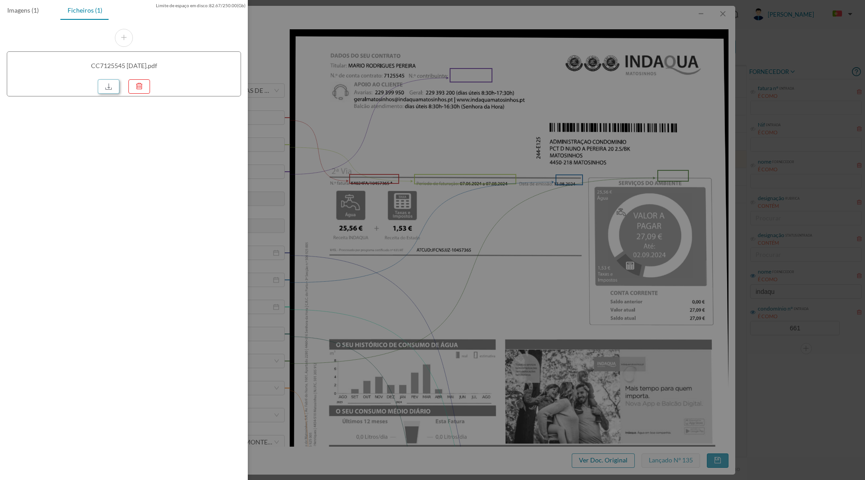
drag, startPoint x: 104, startPoint y: 87, endPoint x: 117, endPoint y: 94, distance: 14.5
click at [104, 87] on link at bounding box center [109, 86] width 22 height 14
click at [620, 217] on div at bounding box center [432, 240] width 865 height 480
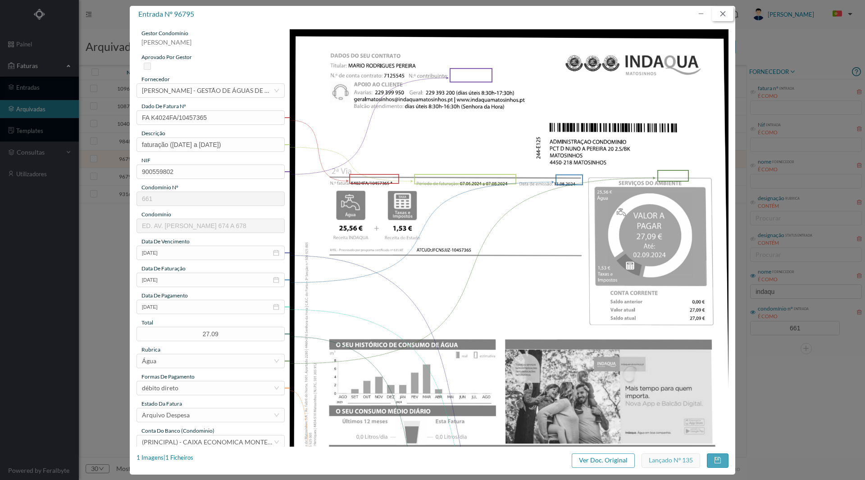
click at [724, 10] on button "button" at bounding box center [723, 14] width 22 height 14
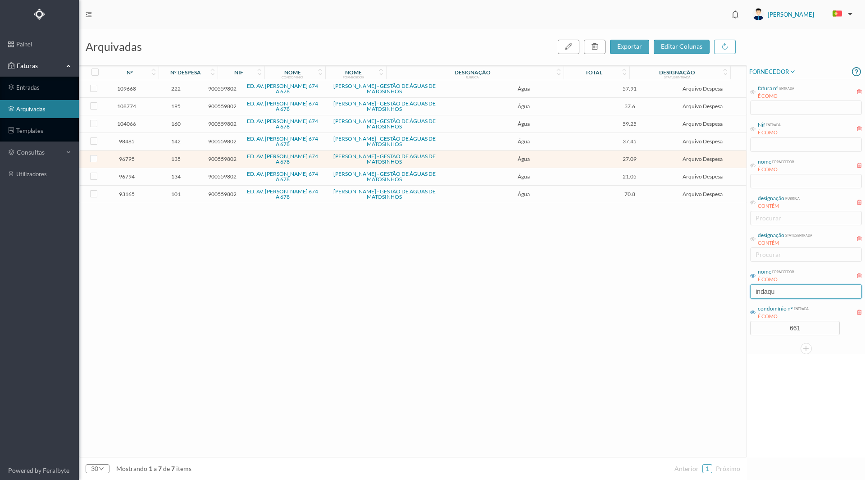
drag, startPoint x: 780, startPoint y: 292, endPoint x: 630, endPoint y: 293, distance: 150.4
click at [630, 293] on div "arquivadas exportar editar colunas nº nº despesa nif nome condomínio nome forne…" at bounding box center [472, 254] width 786 height 451
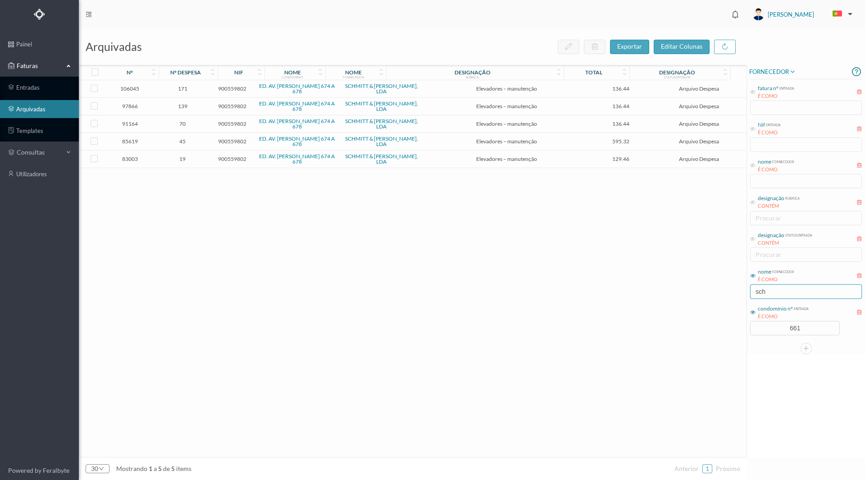
type input "sch"
click at [139, 109] on span "97866" at bounding box center [129, 106] width 45 height 7
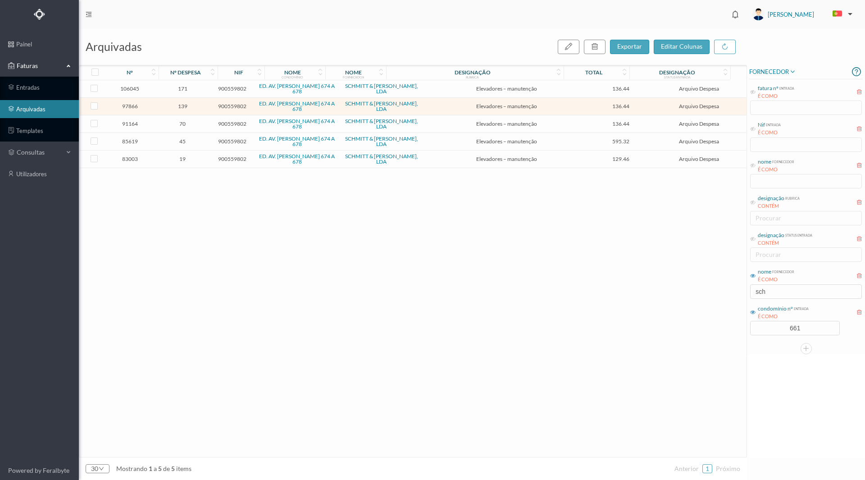
click at [188, 107] on span "139" at bounding box center [182, 106] width 51 height 7
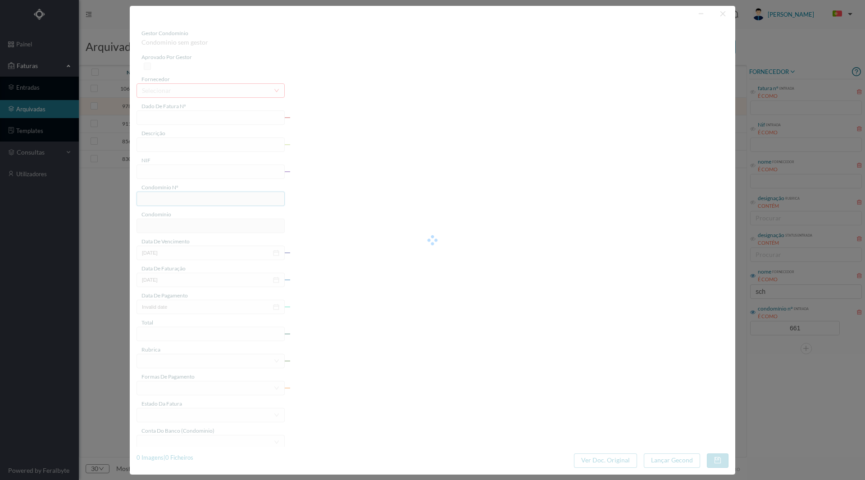
type input "FT FTSV25/10108"
type input "Manutenção elevadores - [DATE] a [DATE]"
type input "900559802"
type input "[DATE]"
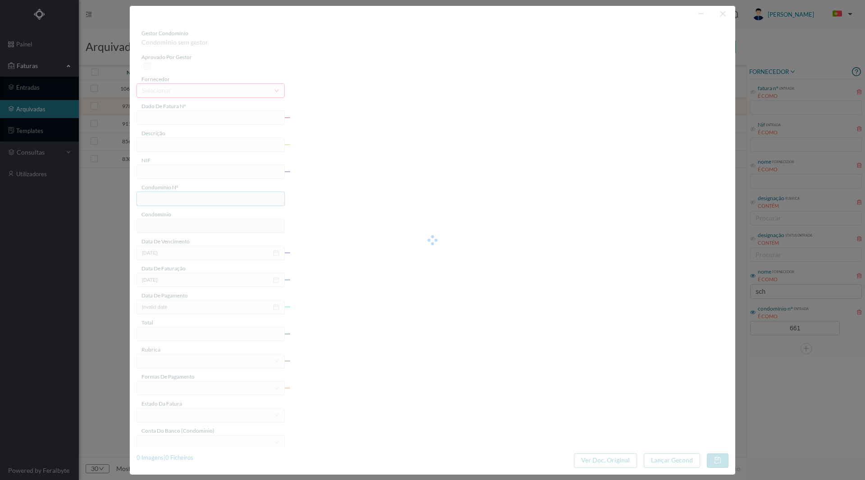
type input "136.44"
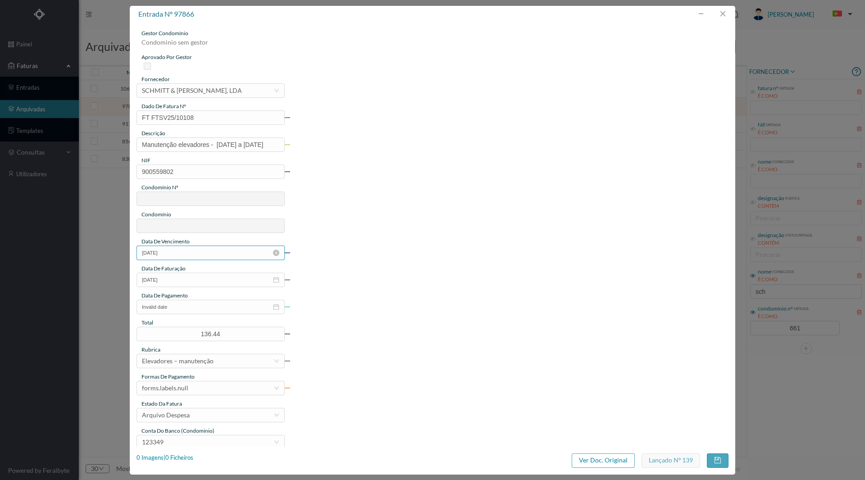
type input "661"
type input "ED. AV. [PERSON_NAME] 674 A 678"
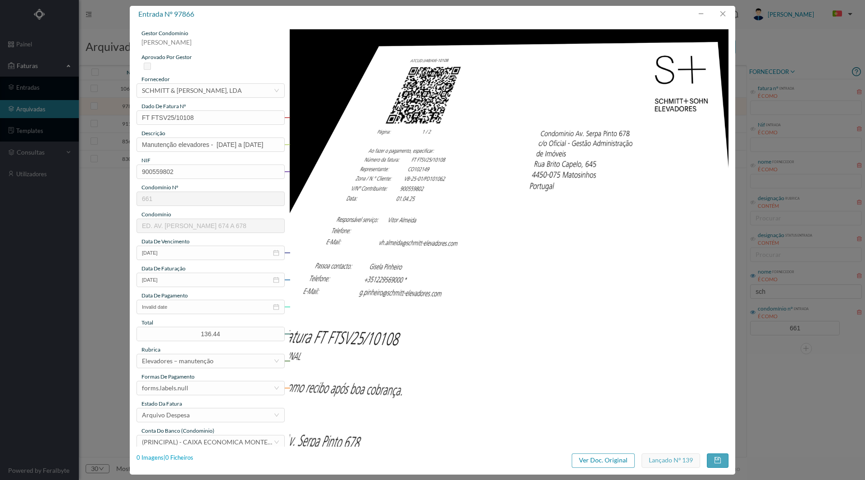
click at [171, 459] on div "0 Imagens | 0 Ficheiros" at bounding box center [164, 457] width 57 height 9
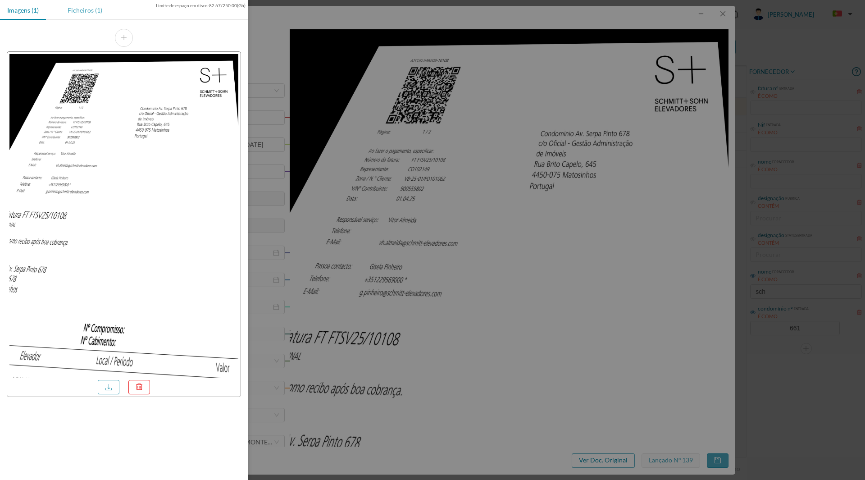
click at [84, 12] on div "Ficheiros (1)" at bounding box center [84, 10] width 49 height 20
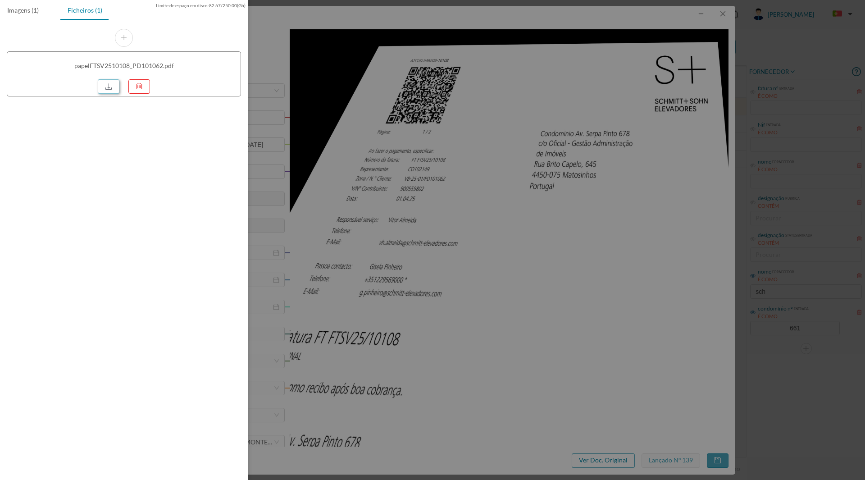
click at [107, 88] on link at bounding box center [109, 86] width 22 height 14
click at [692, 104] on div at bounding box center [432, 240] width 865 height 480
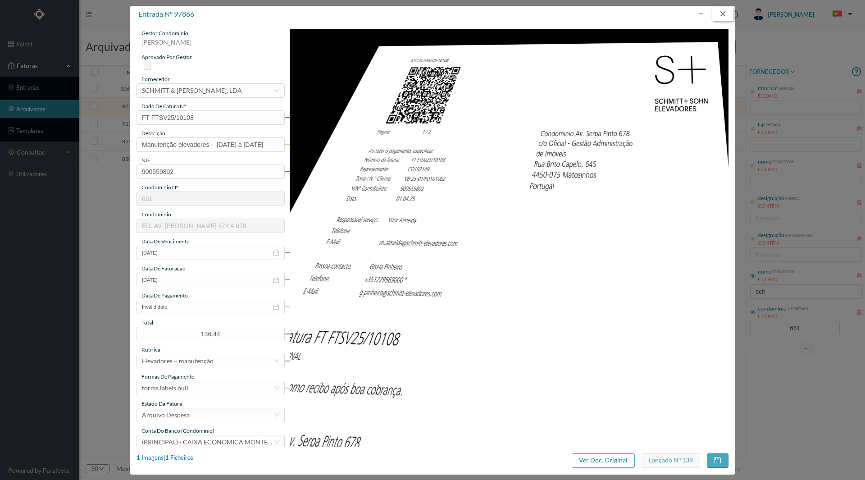
click at [724, 14] on button "button" at bounding box center [723, 14] width 22 height 14
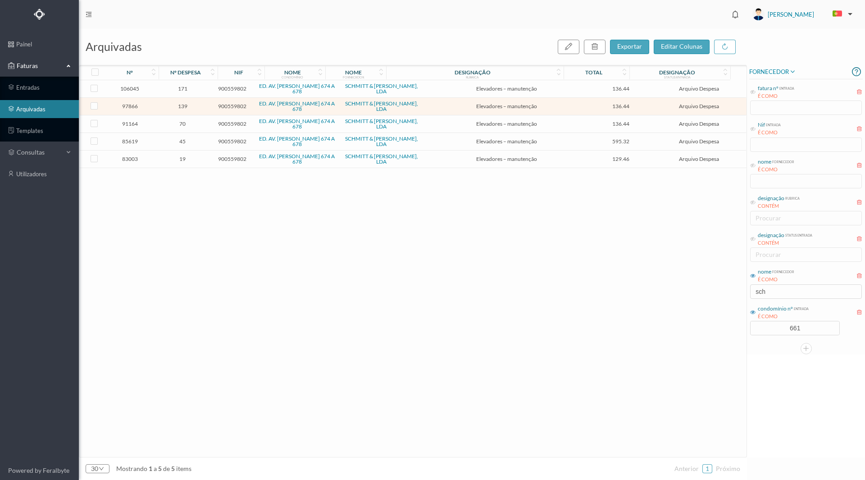
click at [185, 90] on span "171" at bounding box center [182, 88] width 51 height 7
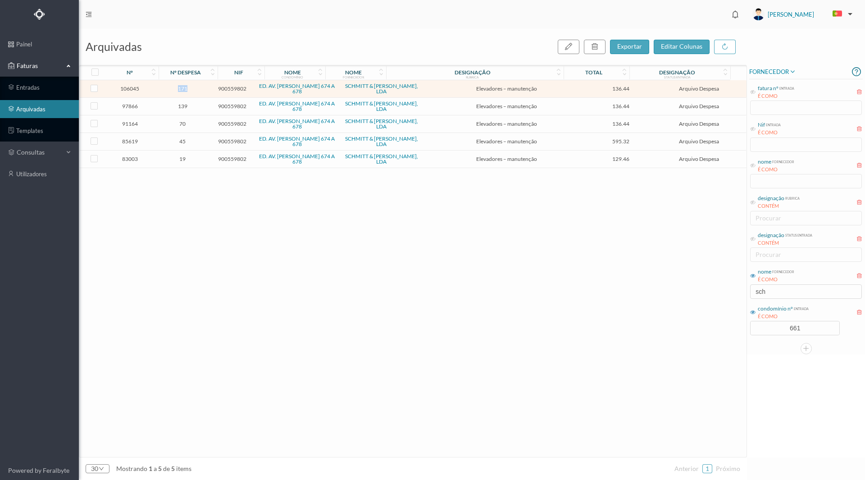
click at [185, 90] on span "171" at bounding box center [182, 88] width 51 height 7
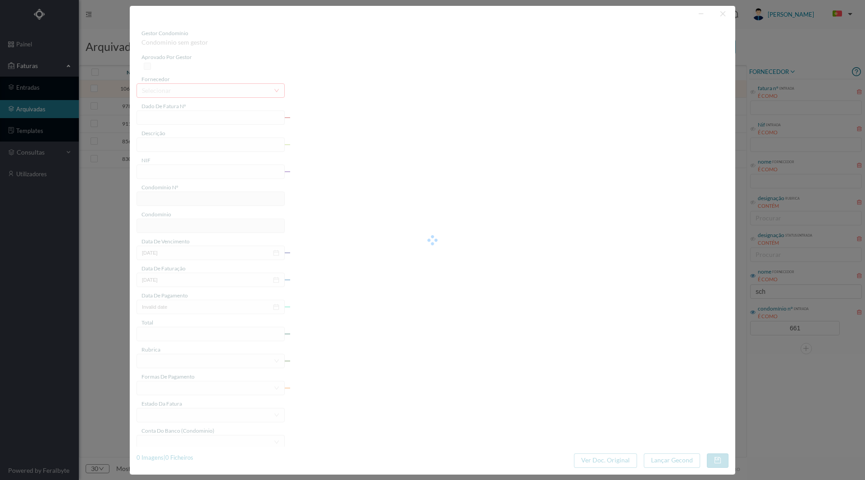
click at [185, 90] on div at bounding box center [432, 240] width 605 height 468
type input "FT FTSV25/19985"
type input "Manutenção elevadores [DATE] a [DATE]"
type input "900559802"
type input "[DATE]"
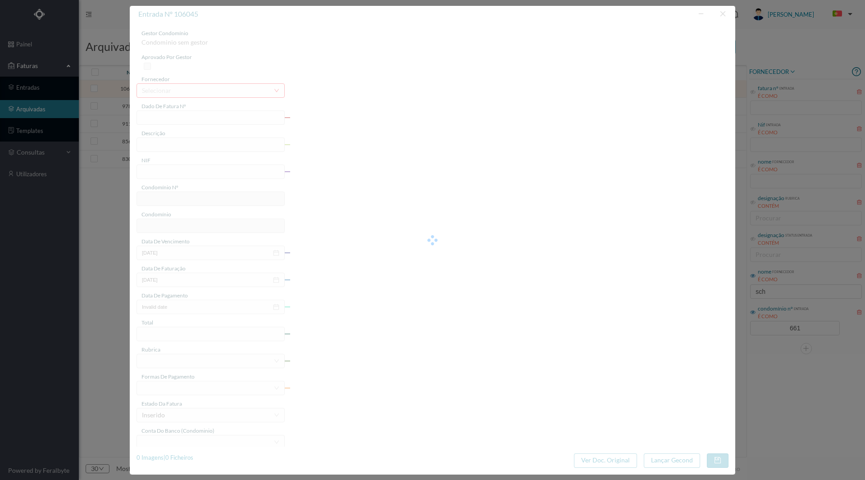
type input "[DATE]"
type input "136.44"
type input "661"
type input "ED. AV. [PERSON_NAME] 674 A 678"
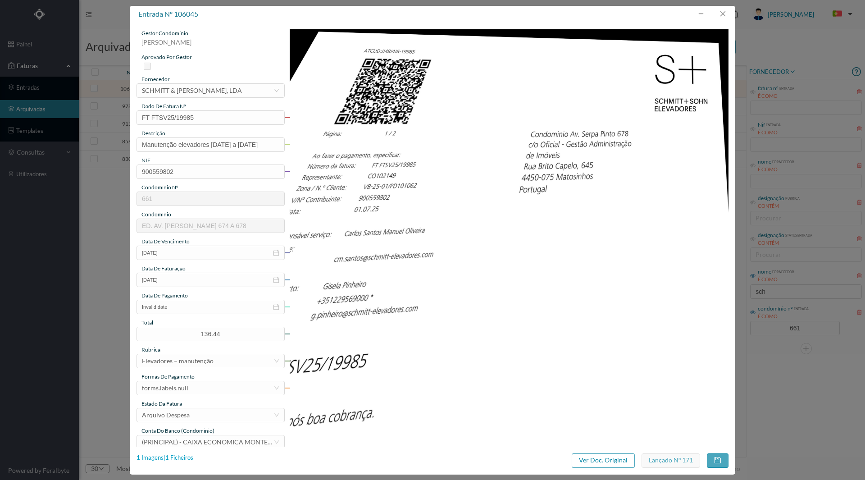
click at [184, 455] on div "1 Imagens | 1 Ficheiros" at bounding box center [164, 457] width 57 height 9
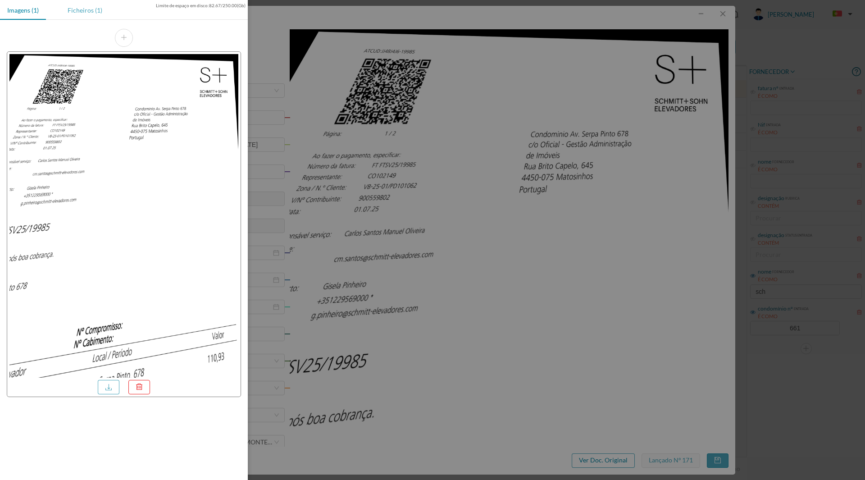
click at [86, 12] on div "Ficheiros (1)" at bounding box center [84, 10] width 49 height 20
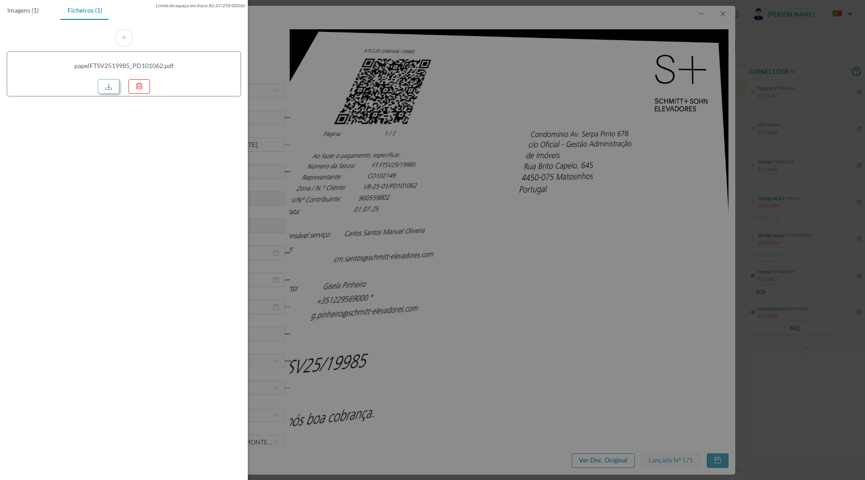
click at [111, 88] on link at bounding box center [109, 86] width 22 height 14
click at [628, 305] on div at bounding box center [432, 240] width 865 height 480
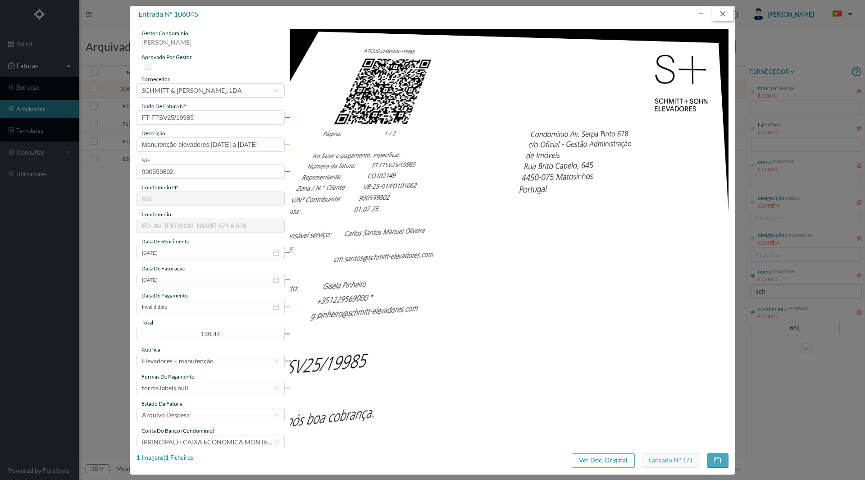
click at [724, 16] on button "button" at bounding box center [723, 14] width 22 height 14
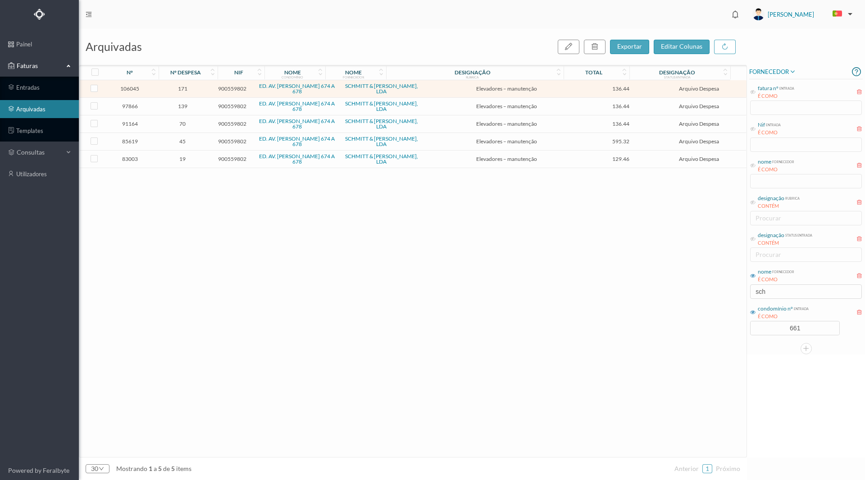
click at [522, 298] on div "106045 171 900559802 ED. AV. [PERSON_NAME] 674 A 678 [PERSON_NAME] & [PERSON_NA…" at bounding box center [412, 268] width 667 height 377
drag, startPoint x: 774, startPoint y: 290, endPoint x: 719, endPoint y: 289, distance: 54.5
click at [719, 289] on div "arquivadas exportar editar colunas nº nº despesa nif nome condomínio nome forne…" at bounding box center [472, 254] width 786 height 451
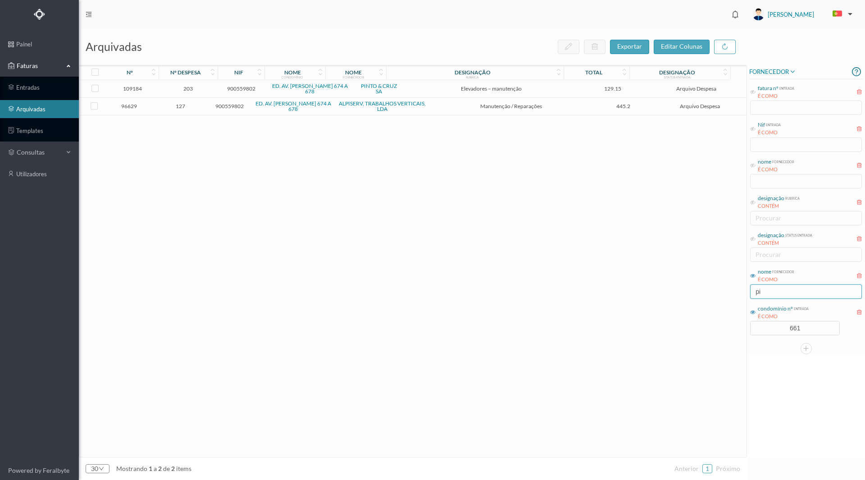
type input "pi"
click at [186, 87] on span "203" at bounding box center [188, 88] width 54 height 7
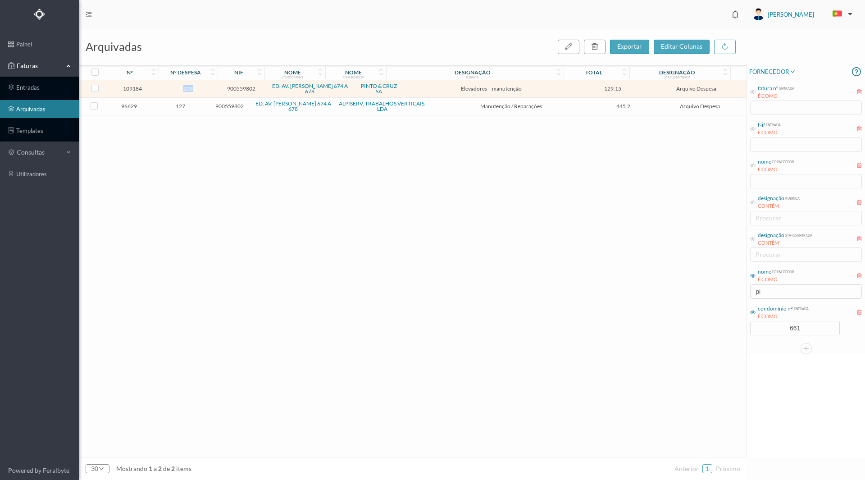
click at [186, 87] on span "203" at bounding box center [188, 88] width 54 height 7
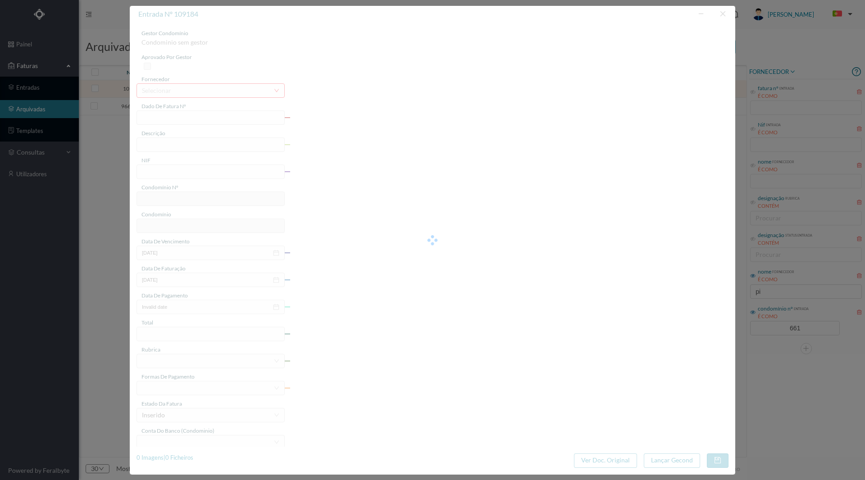
type input "FT FAM.A/261765"
type input "Manutenção elevadores [DATE] a [DATE]"
type input "900559802"
type input "[DATE]"
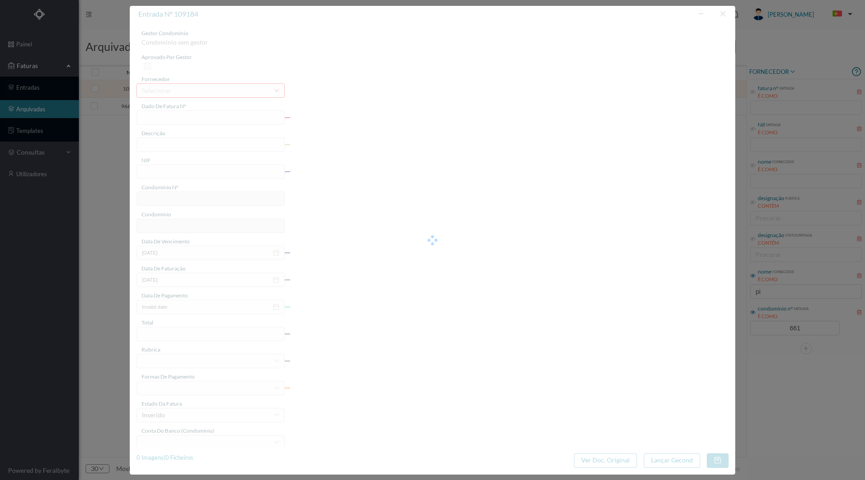
type input "129.15"
type input "661"
type input "ED. AV. [PERSON_NAME] 674 A 678"
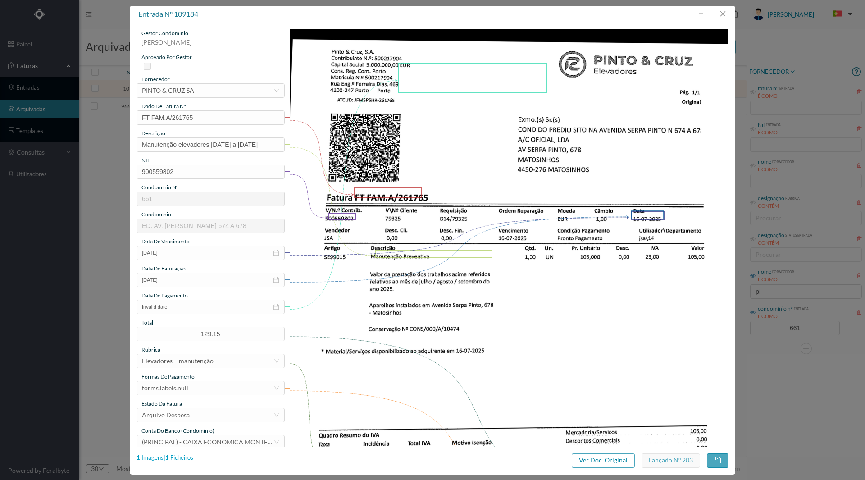
click at [172, 461] on div "1 Imagens | 1 Ficheiros" at bounding box center [164, 457] width 57 height 9
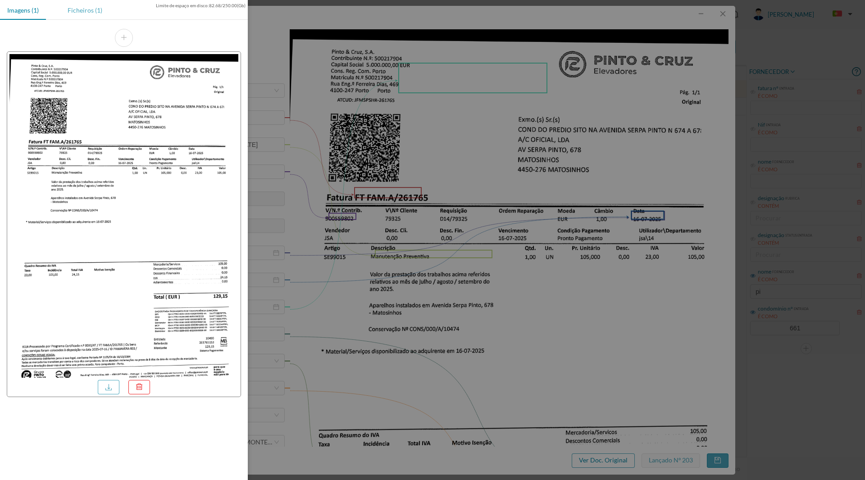
click at [80, 8] on div "Ficheiros (1)" at bounding box center [84, 10] width 49 height 20
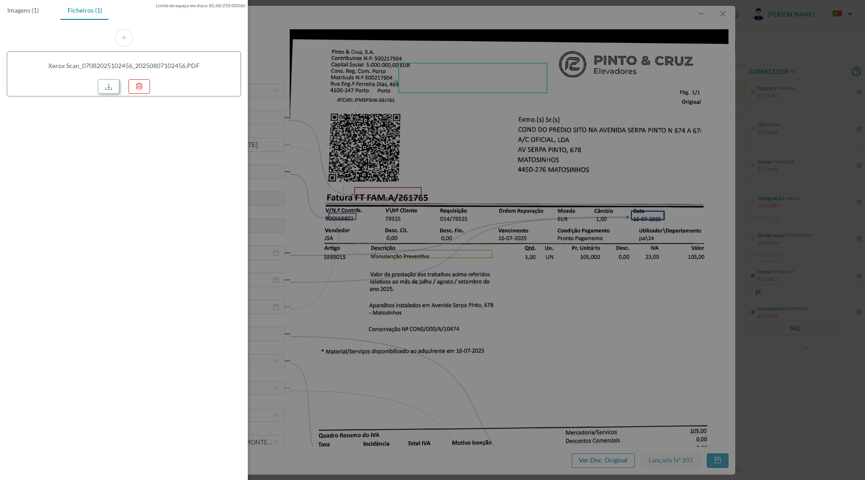
click at [109, 91] on link at bounding box center [109, 86] width 22 height 14
click at [524, 238] on div at bounding box center [432, 240] width 865 height 480
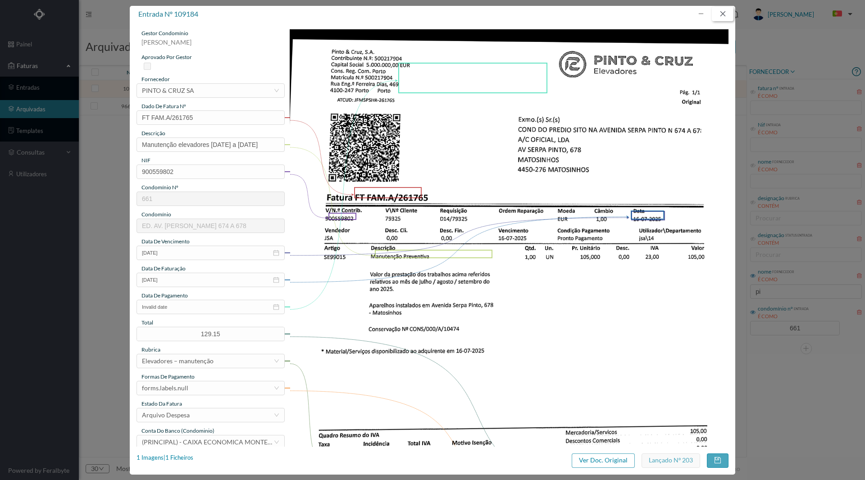
click at [718, 14] on button "button" at bounding box center [723, 14] width 22 height 14
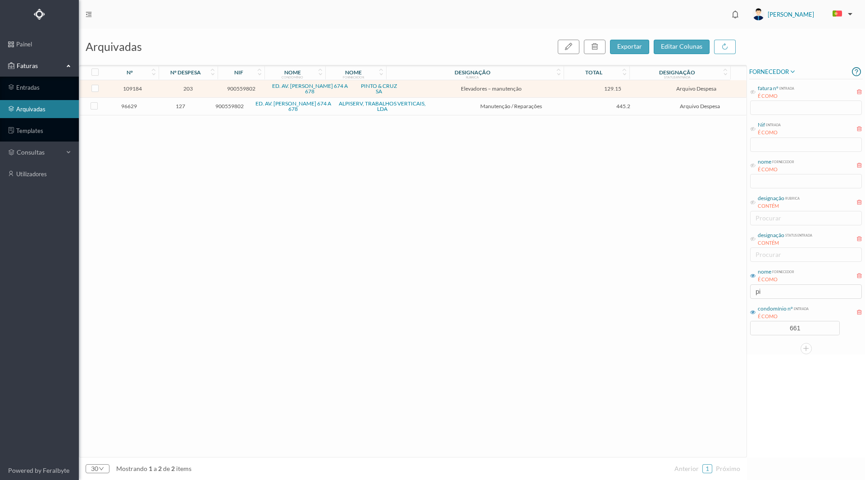
click at [189, 87] on span "203" at bounding box center [188, 88] width 54 height 7
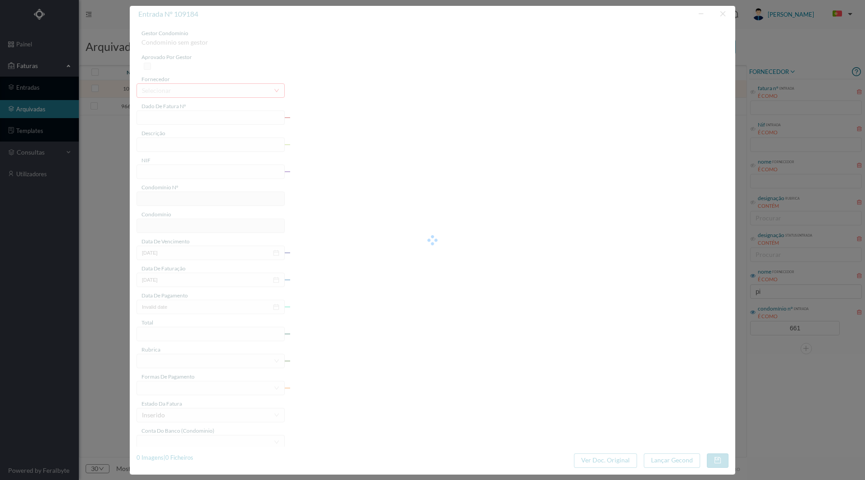
type input "FT FAM.A/261765"
type input "Manutenção elevadores [DATE] a [DATE]"
type input "900559802"
type input "[DATE]"
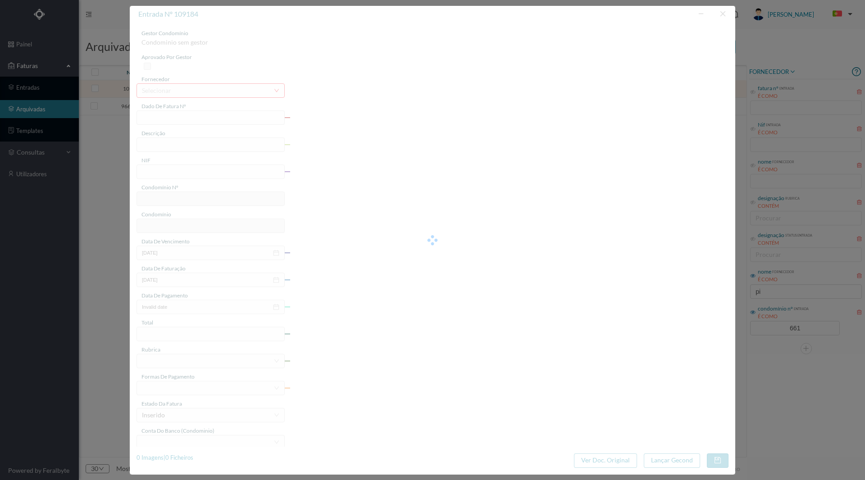
type input "129.15"
type input "661"
type input "ED. AV. [PERSON_NAME] 674 A 678"
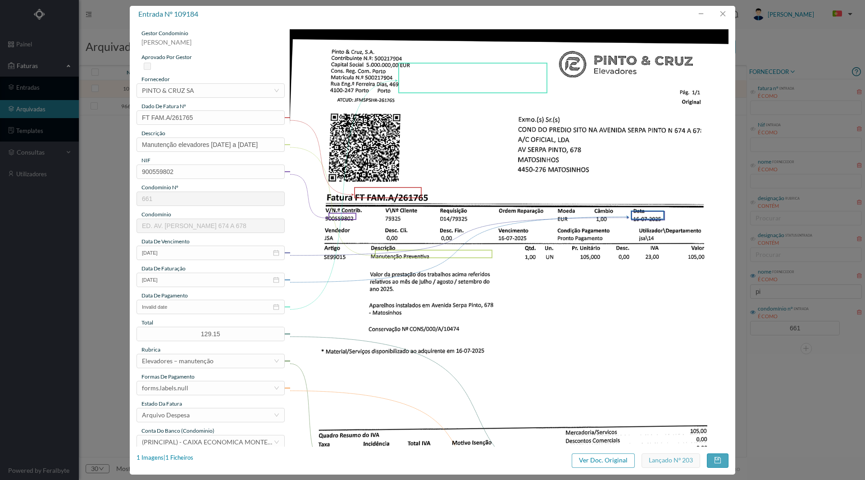
click at [575, 316] on img at bounding box center [509, 339] width 439 height 620
click at [721, 14] on button "button" at bounding box center [723, 14] width 22 height 14
